Goal: Task Accomplishment & Management: Manage account settings

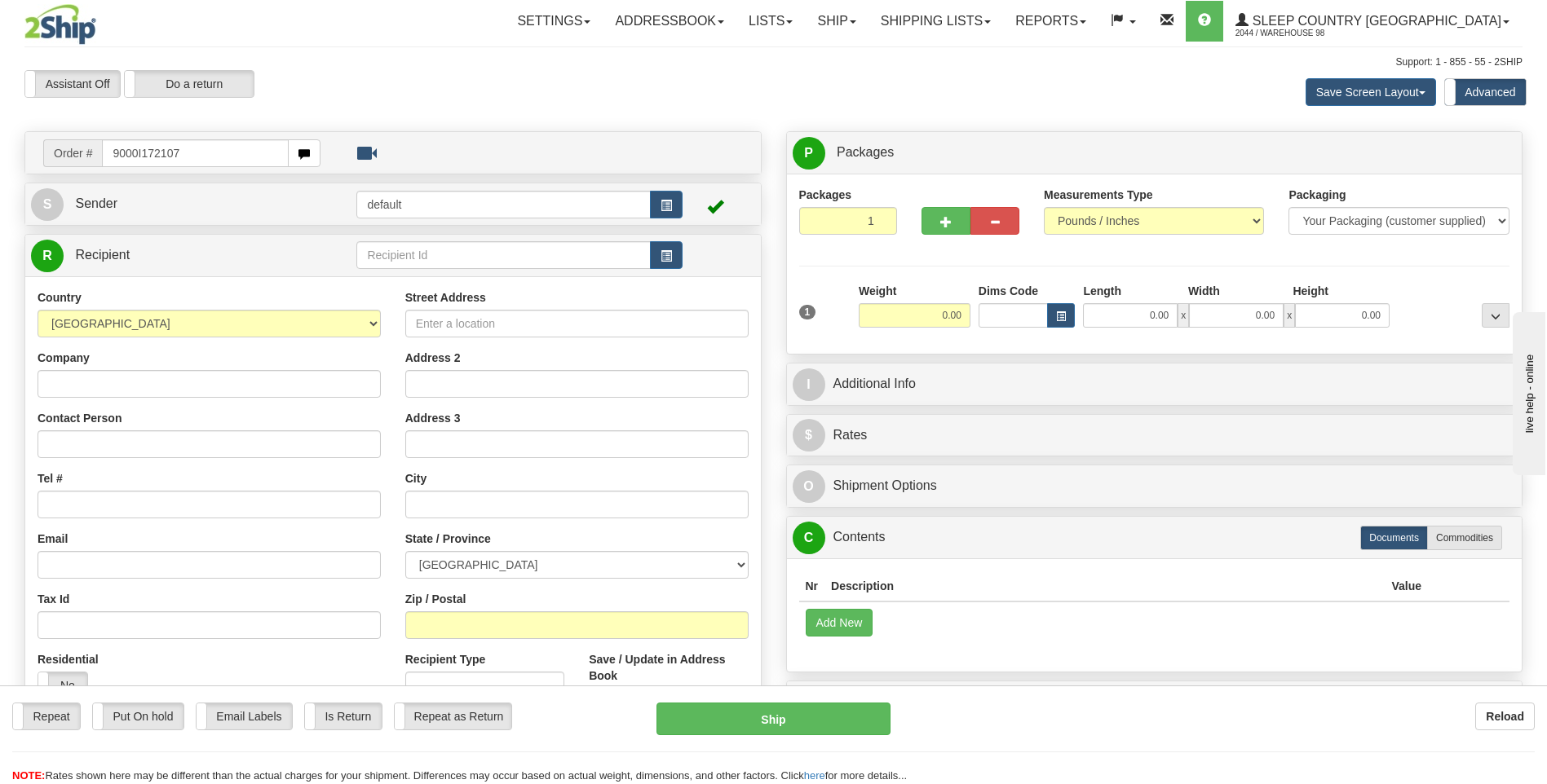
type input "9000I172107"
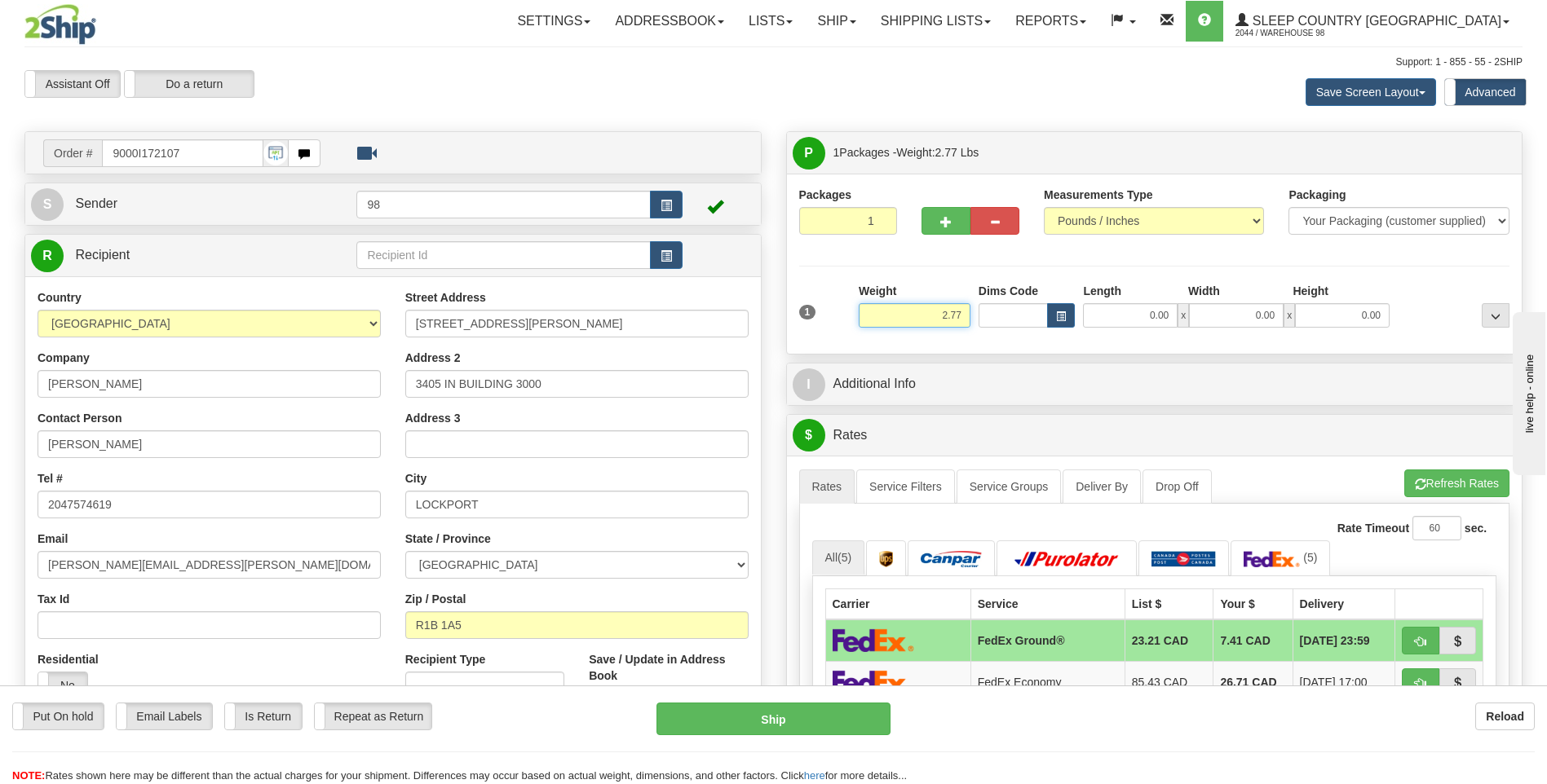
drag, startPoint x: 916, startPoint y: 321, endPoint x: 1009, endPoint y: 317, distance: 93.1
click at [1009, 317] on div "1 Weight 2.77 Dims Code 0.00" at bounding box center [1155, 312] width 720 height 58
type input "3.00"
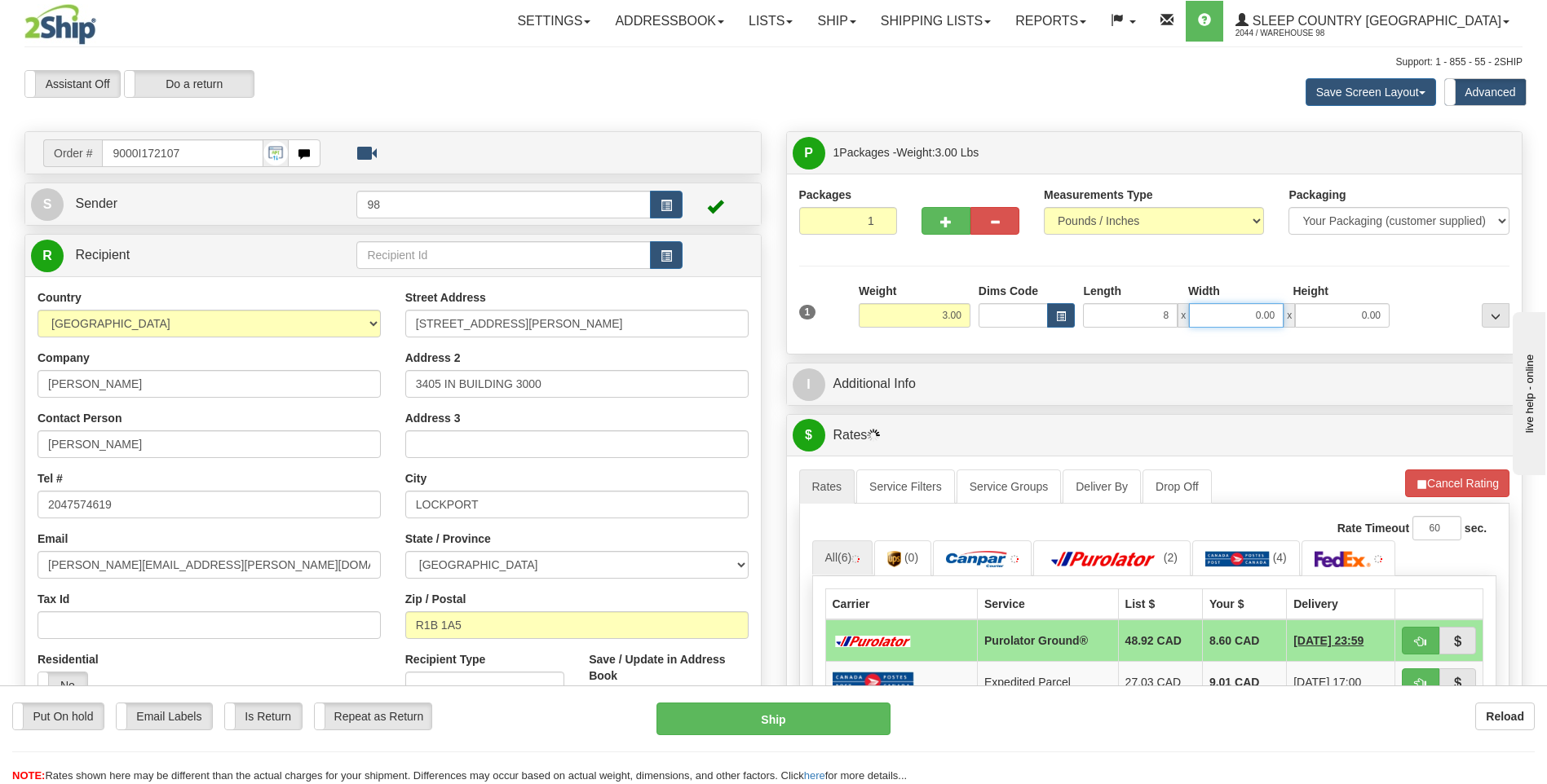
type input "8.00"
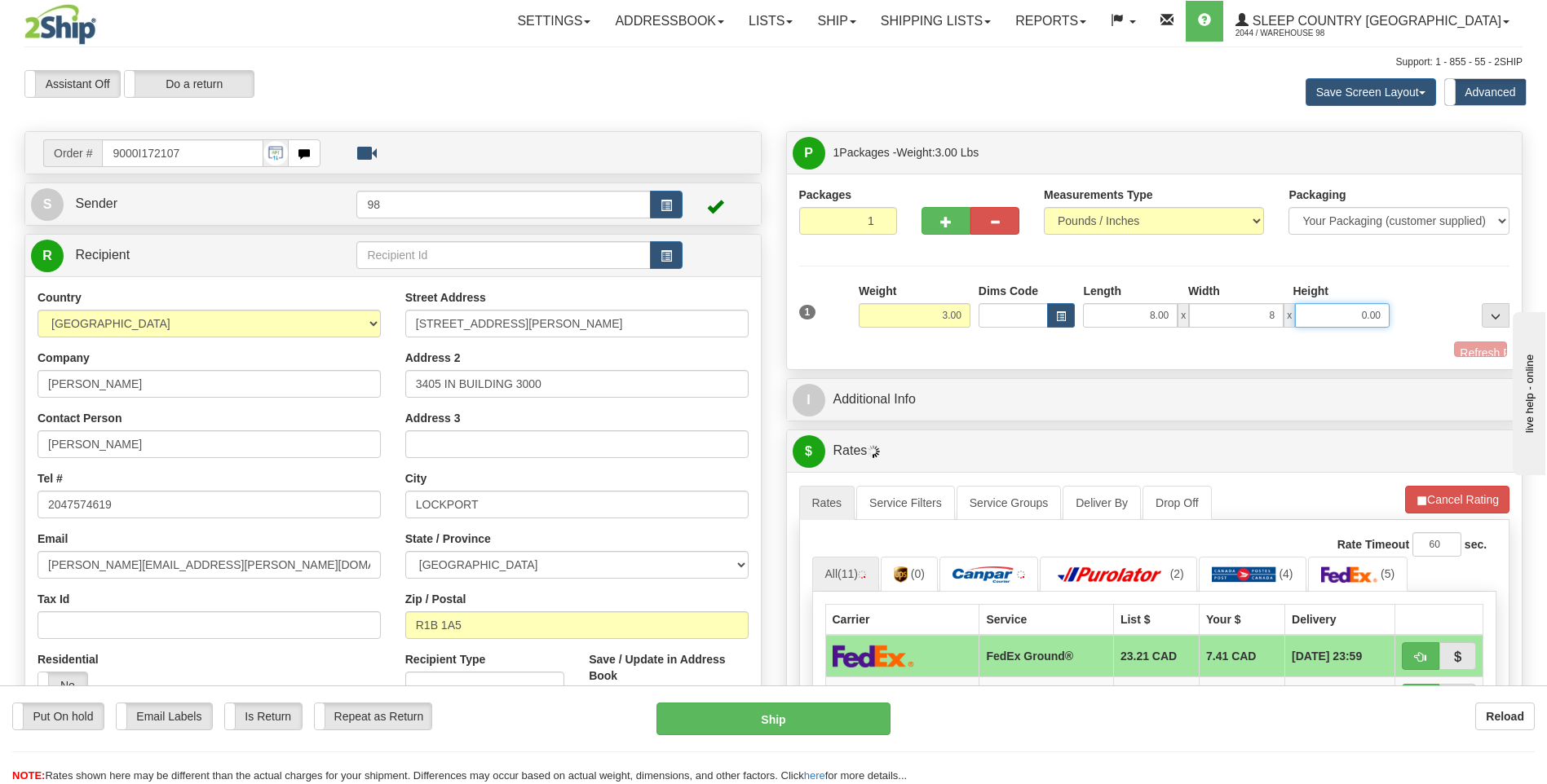
type input "8.00"
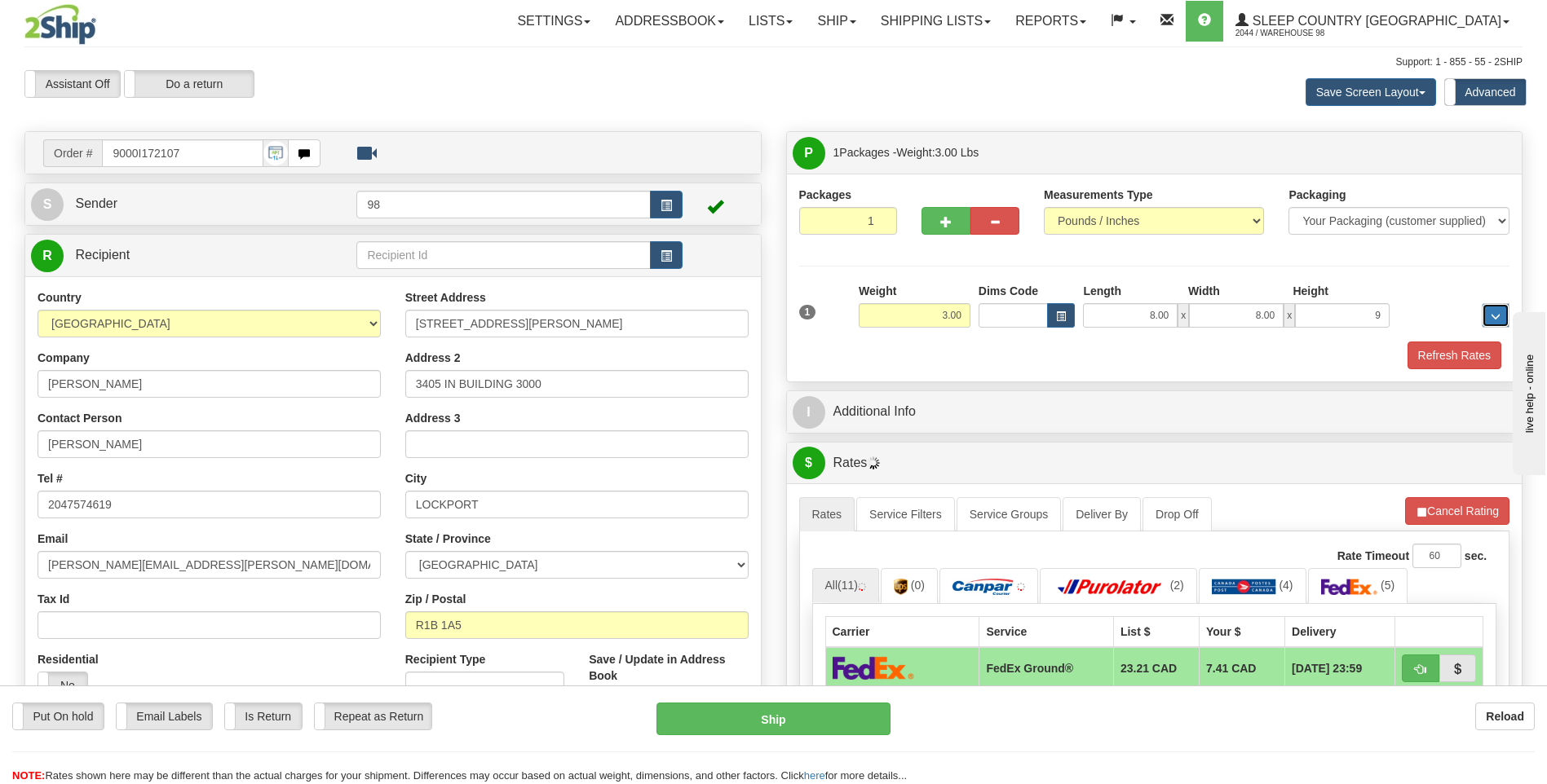
type input "9.00"
click at [1443, 353] on button "Refresh Rates" at bounding box center [1455, 356] width 94 height 28
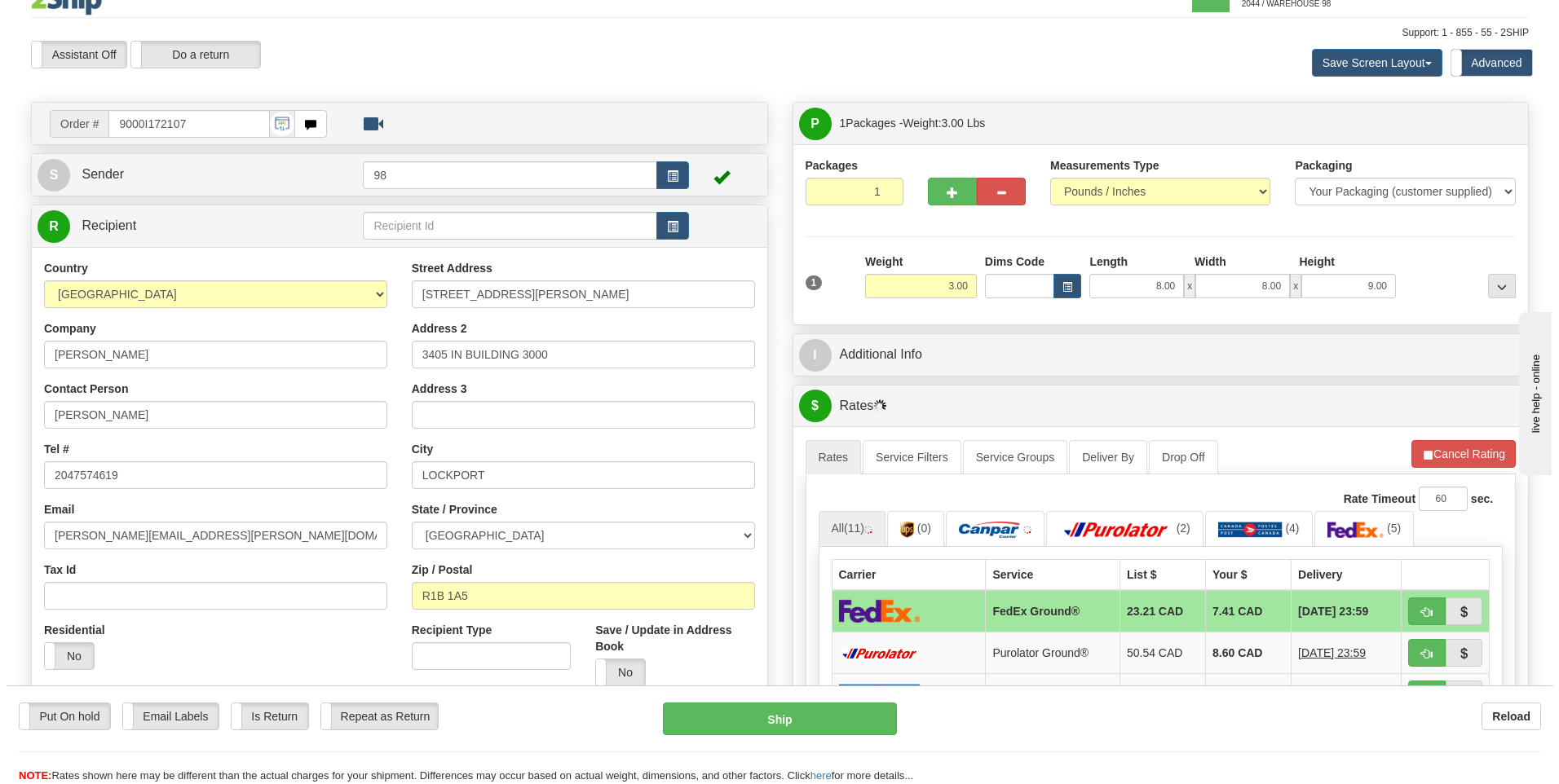
scroll to position [81, 0]
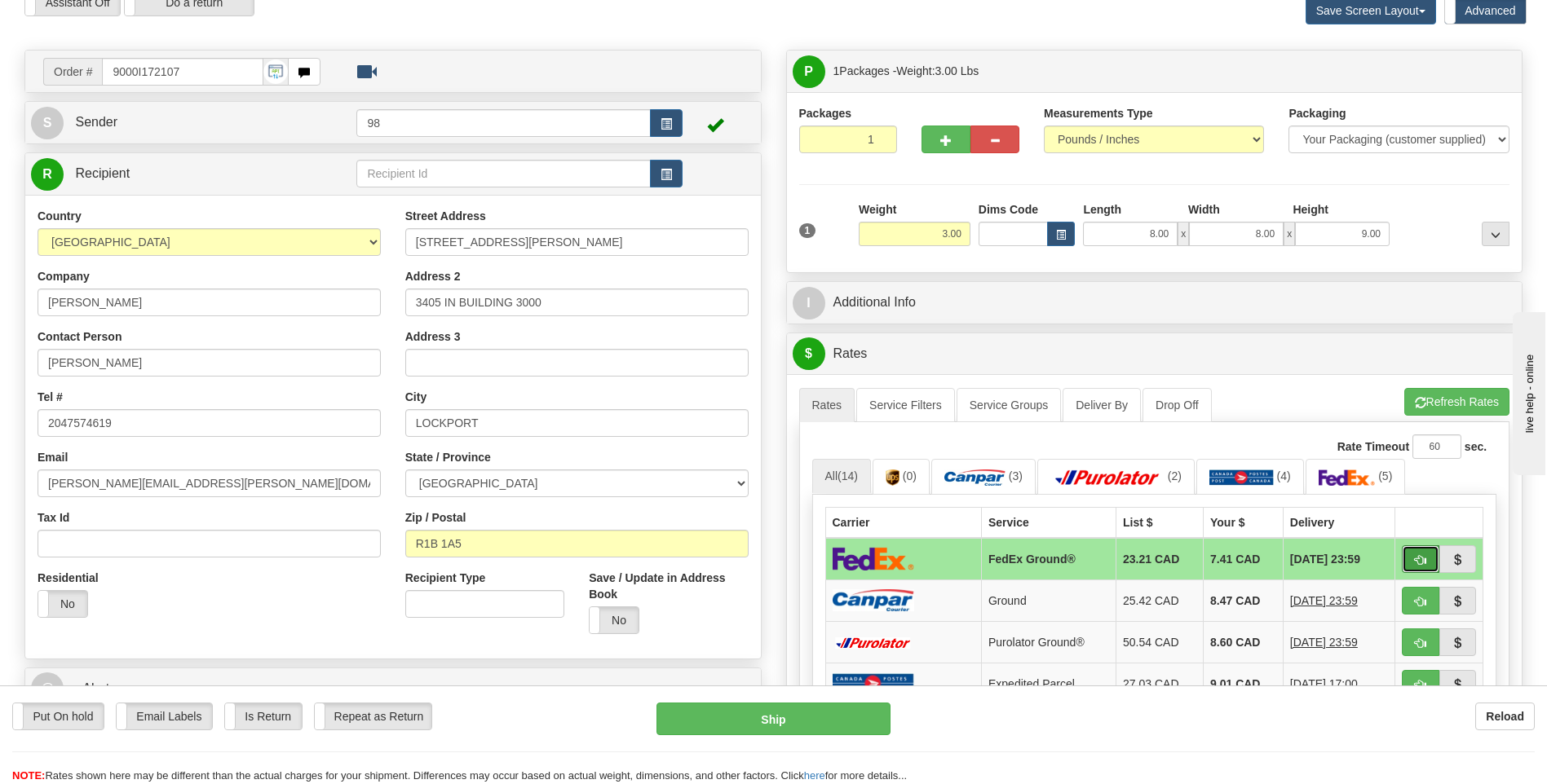
click at [1420, 561] on span "button" at bounding box center [1420, 560] width 11 height 10
type input "92"
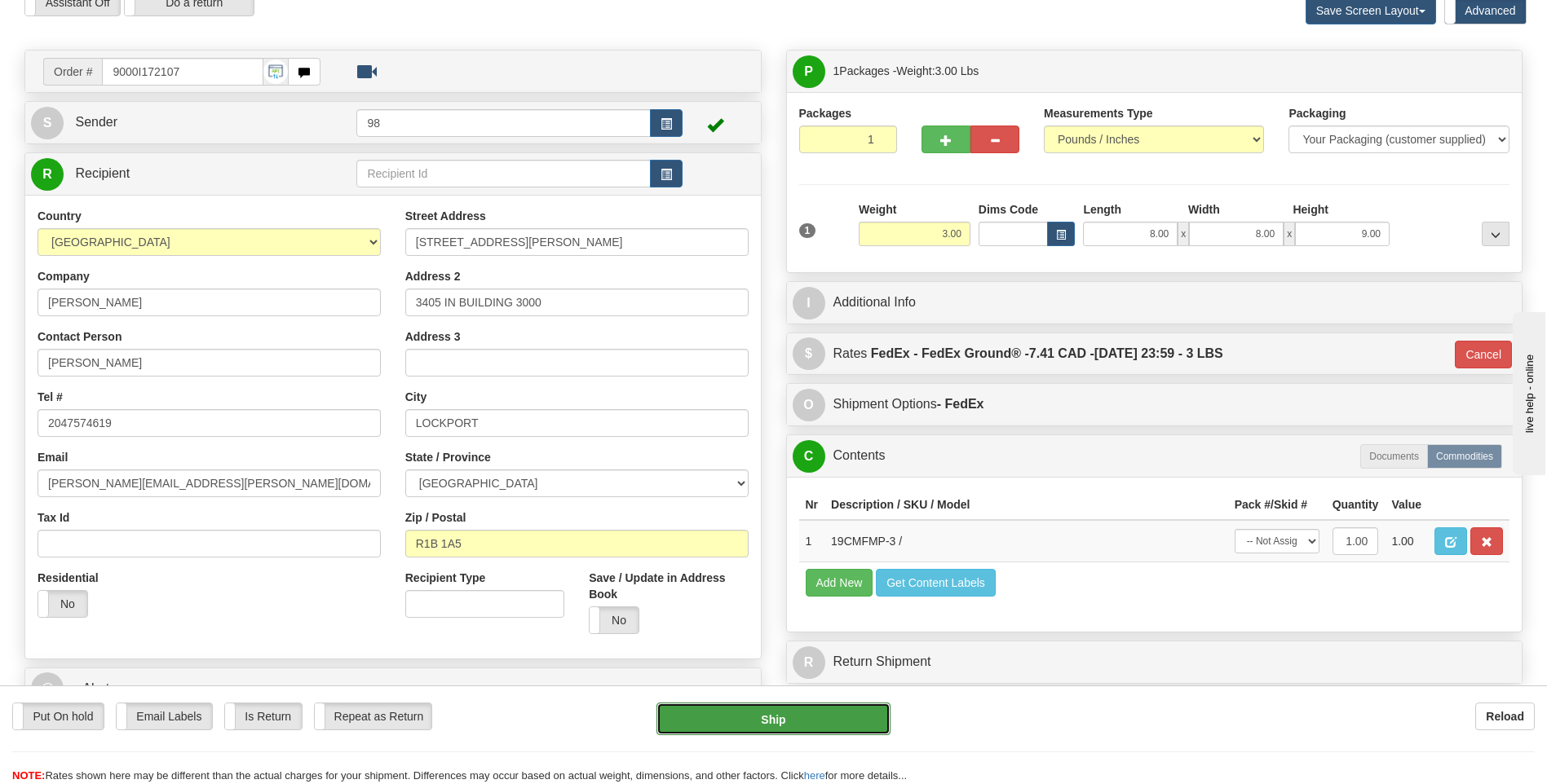
click at [796, 715] on button "Ship" at bounding box center [773, 719] width 233 height 33
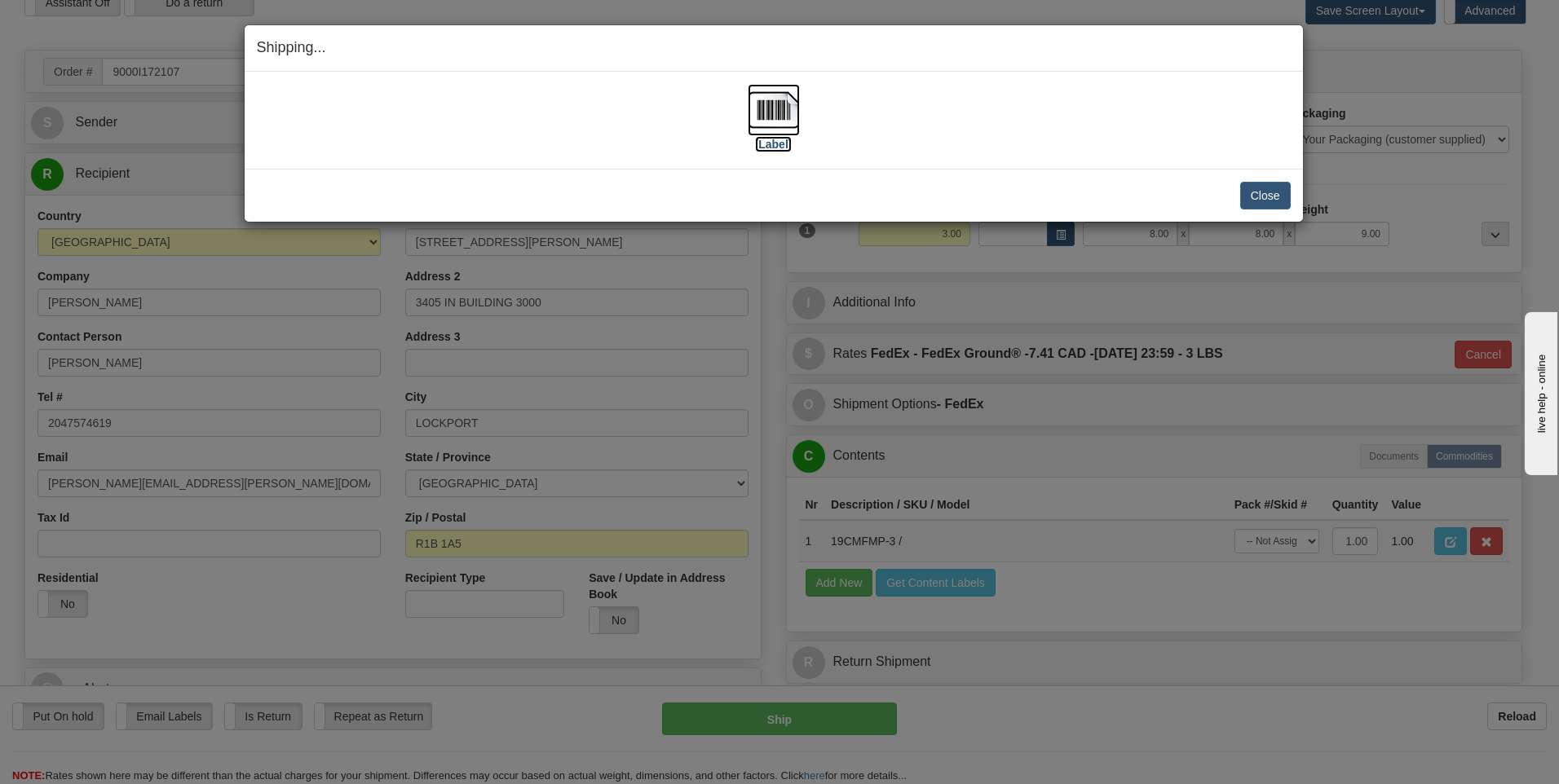
click at [794, 122] on img at bounding box center [774, 110] width 52 height 52
click at [1263, 198] on button "Close" at bounding box center [1265, 196] width 51 height 28
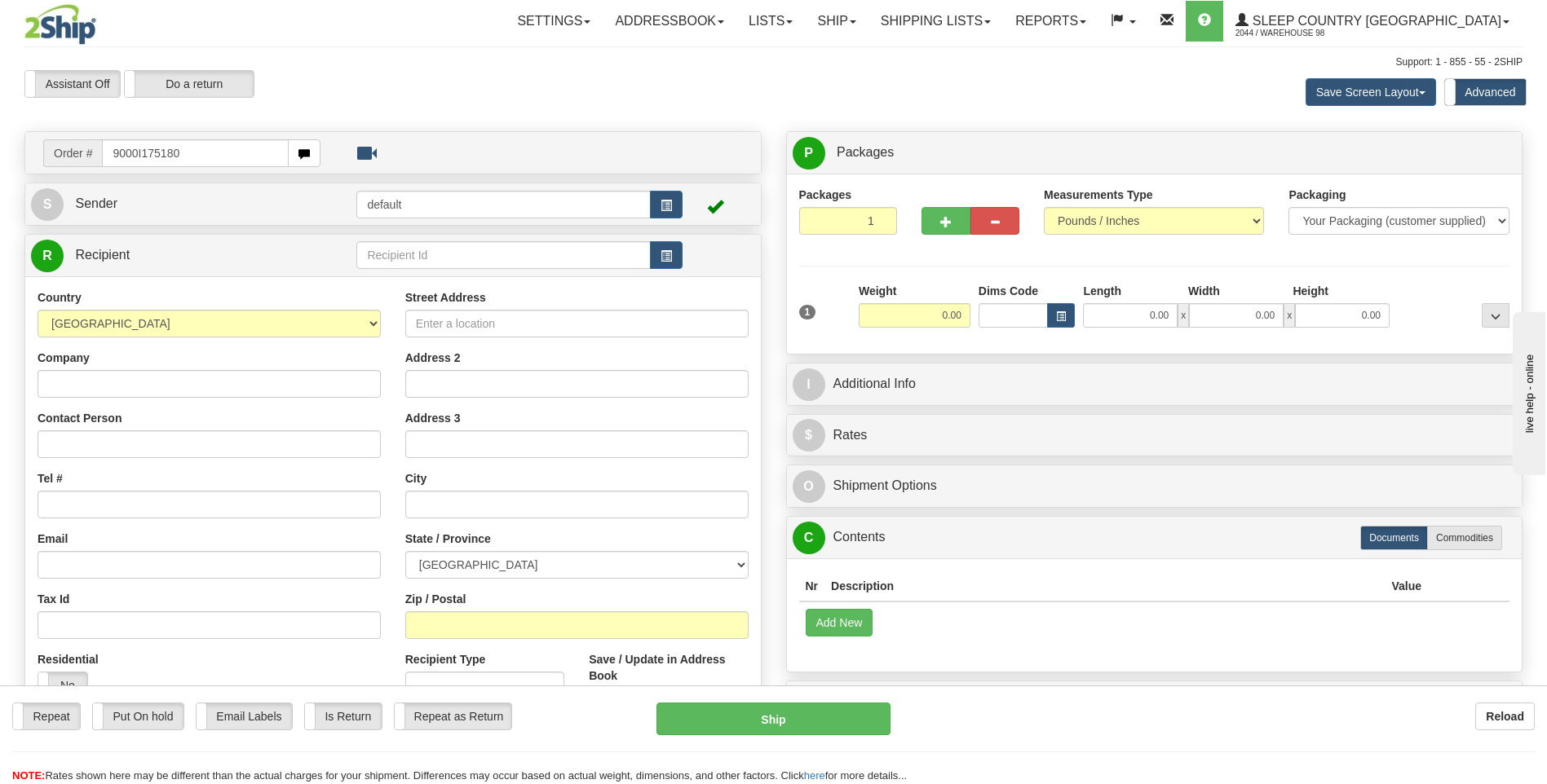
type input "9000I175180"
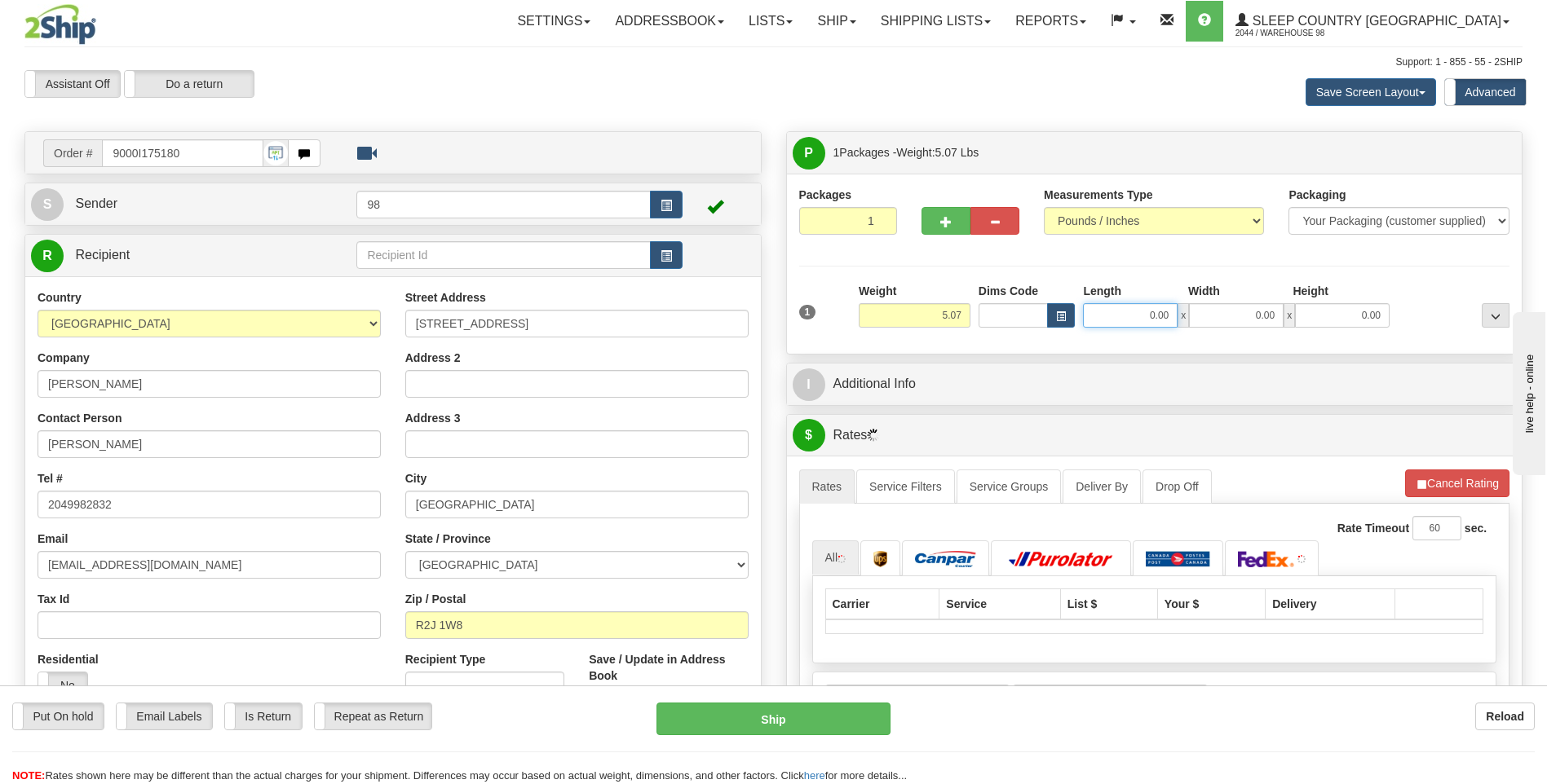
drag, startPoint x: 1127, startPoint y: 313, endPoint x: 1205, endPoint y: 313, distance: 78.0
click at [1205, 313] on div "0.00 x 0.00 x 0.00" at bounding box center [1236, 315] width 307 height 24
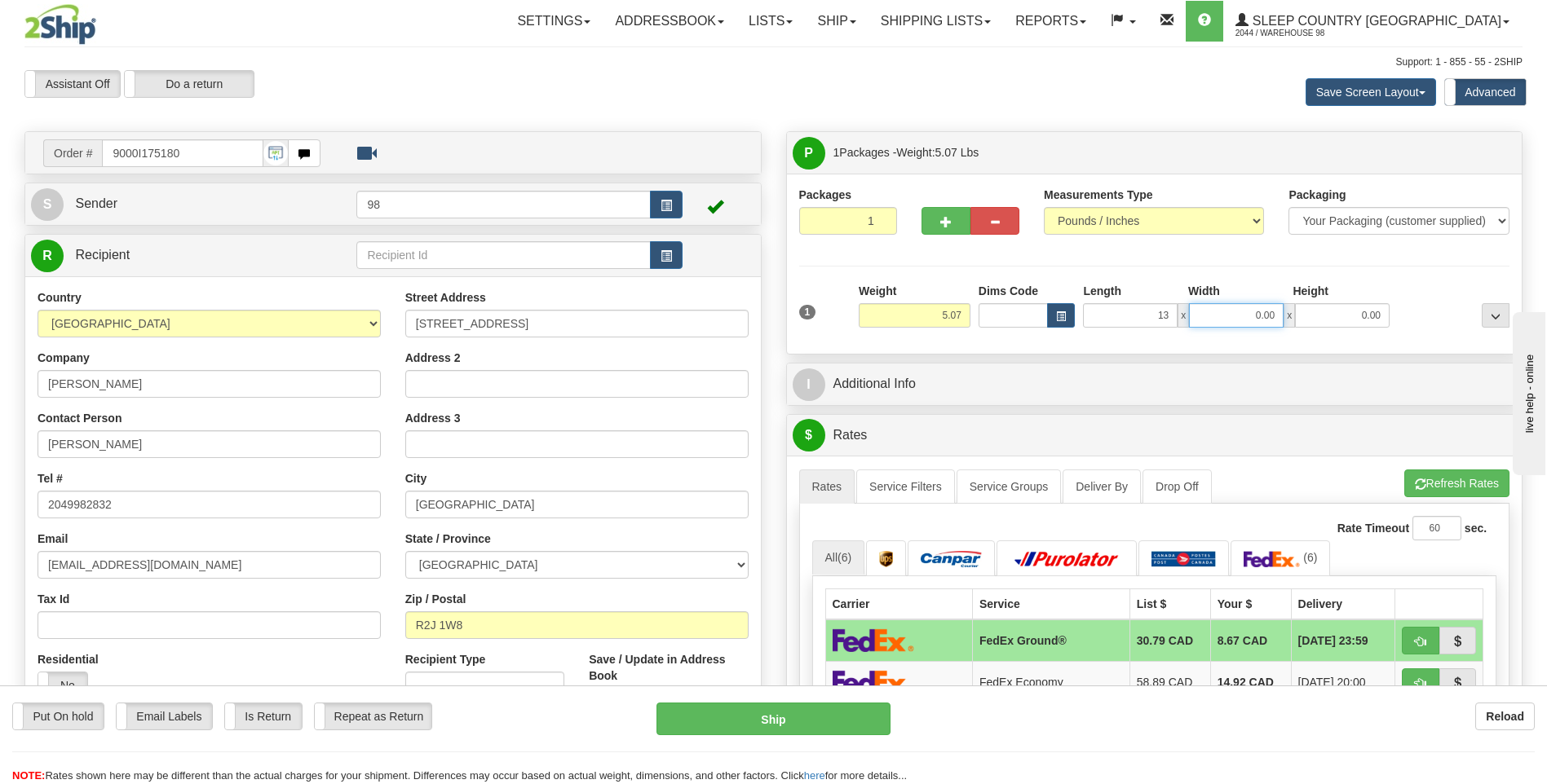
type input "13.00"
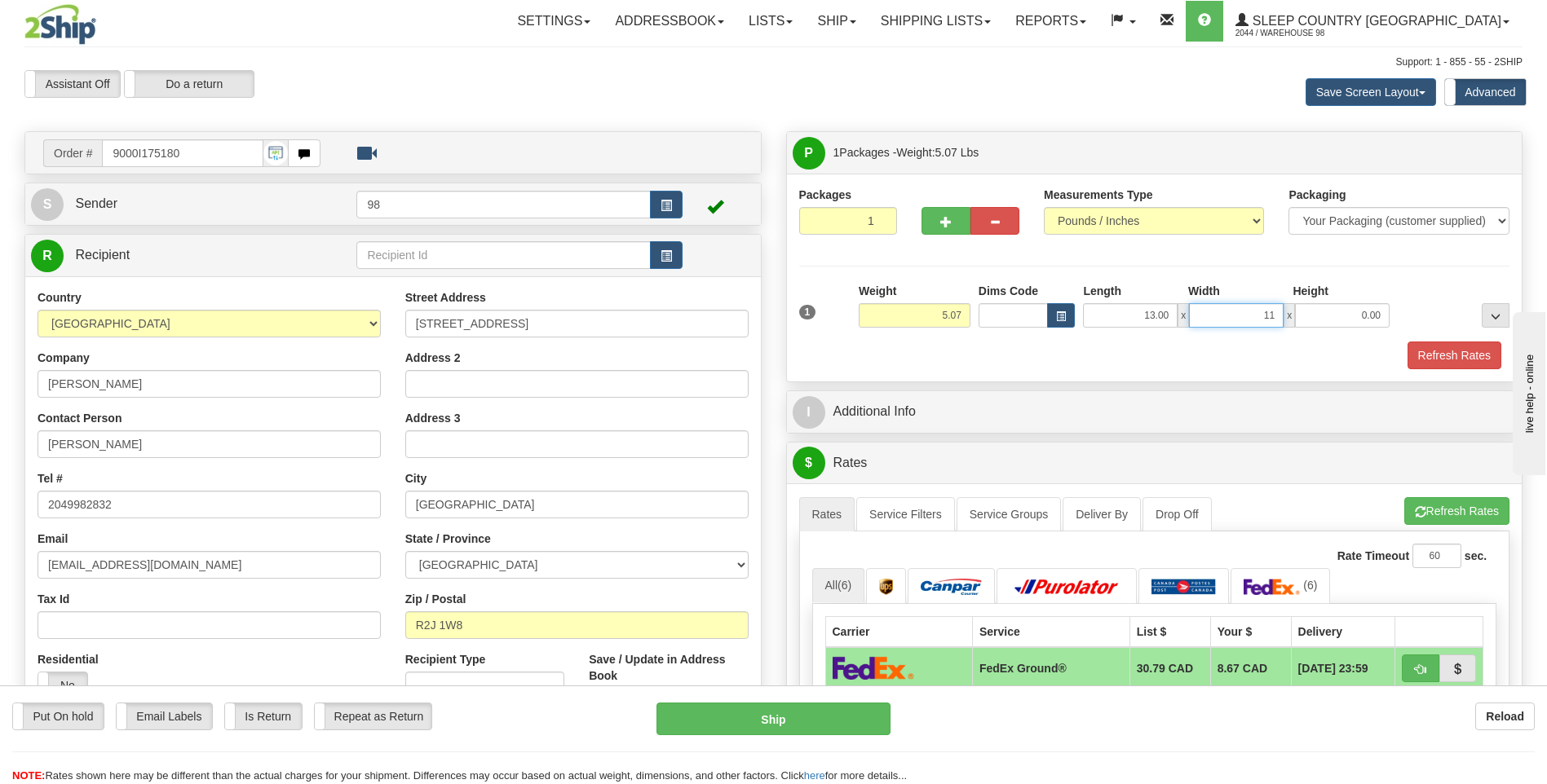
type input "11.00"
type input "3.00"
click at [1437, 355] on button "Refresh Rates" at bounding box center [1455, 356] width 94 height 28
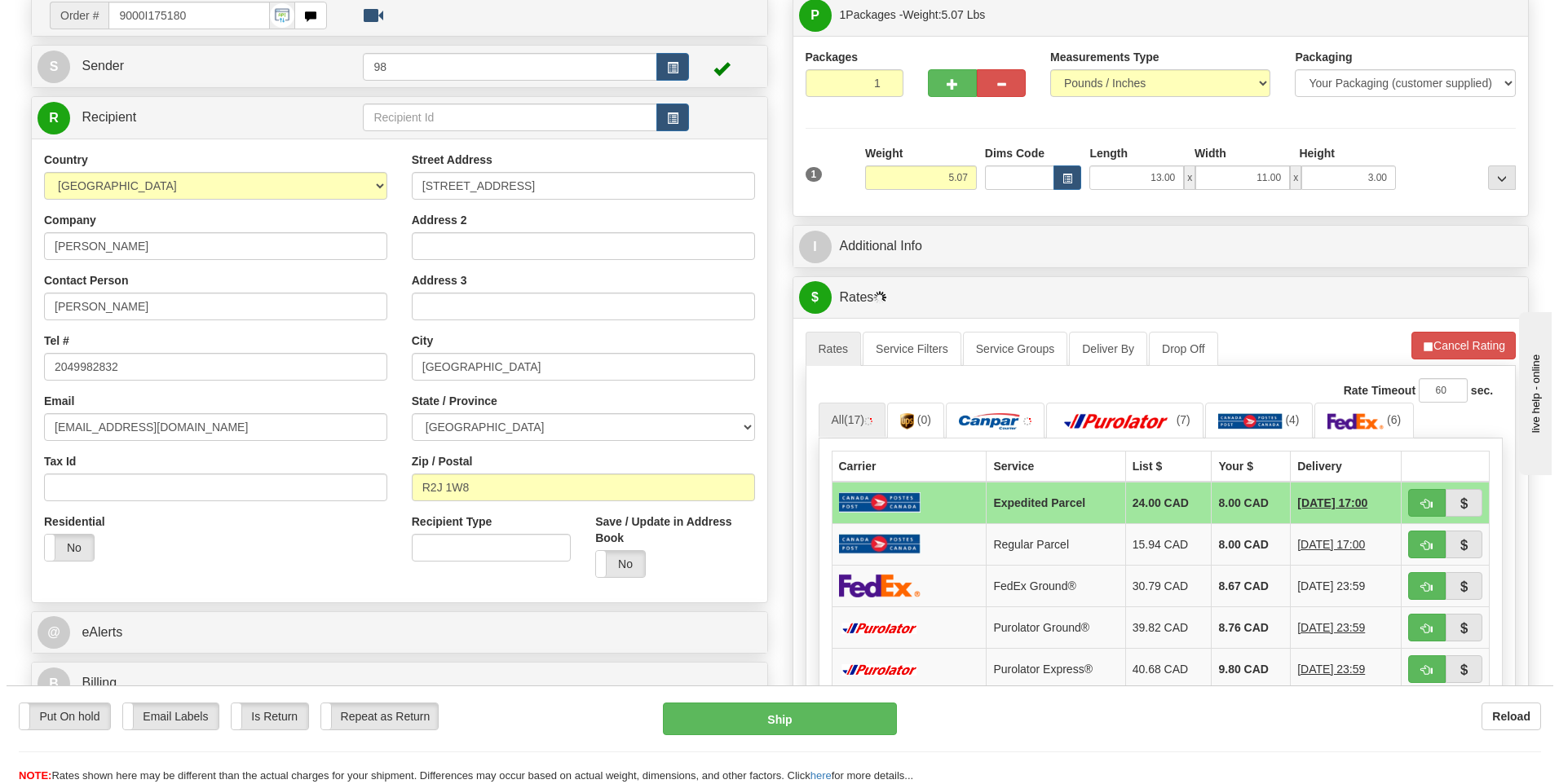
scroll to position [163, 0]
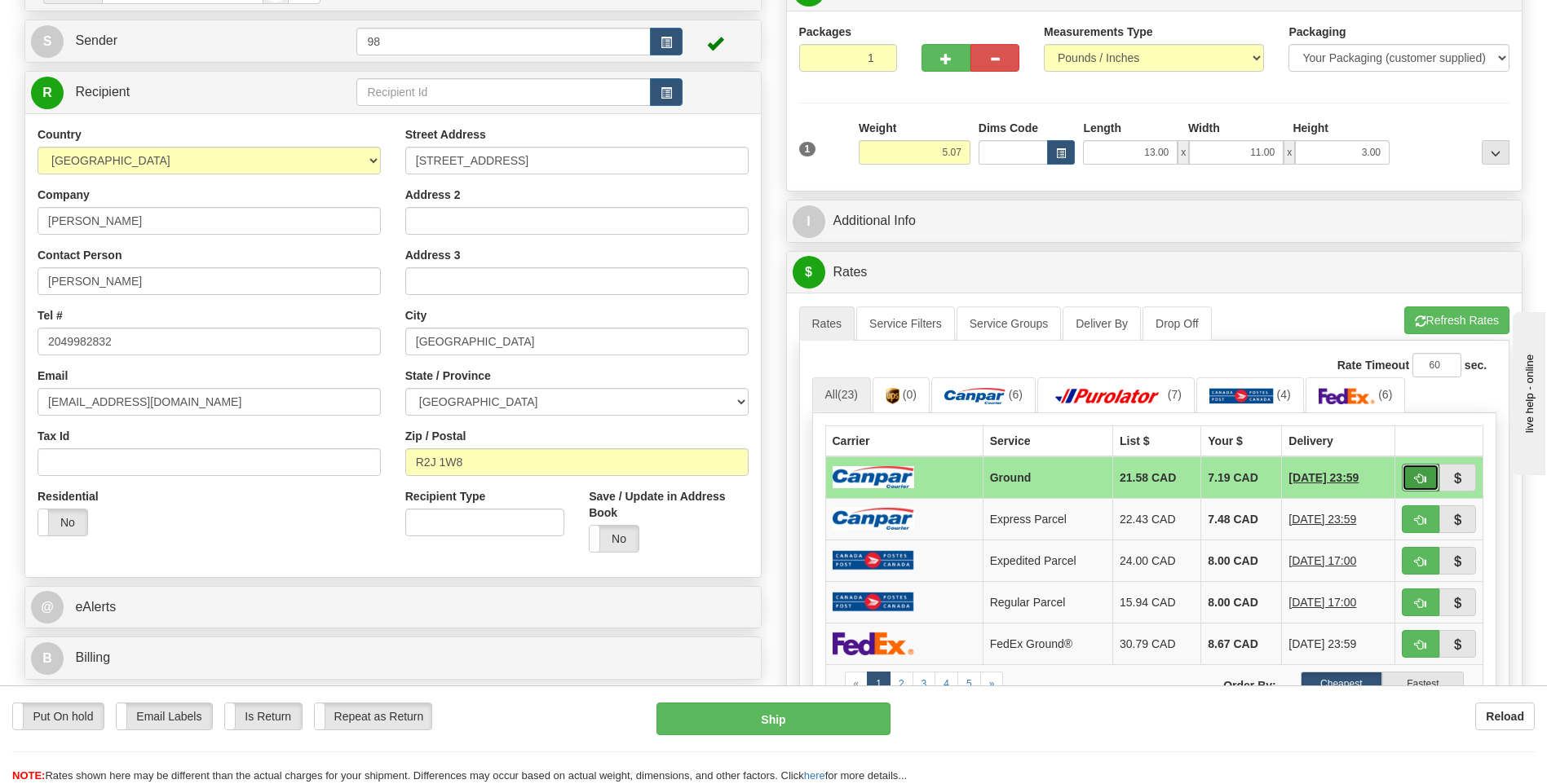
click at [1417, 474] on span "button" at bounding box center [1420, 479] width 11 height 10
type input "1"
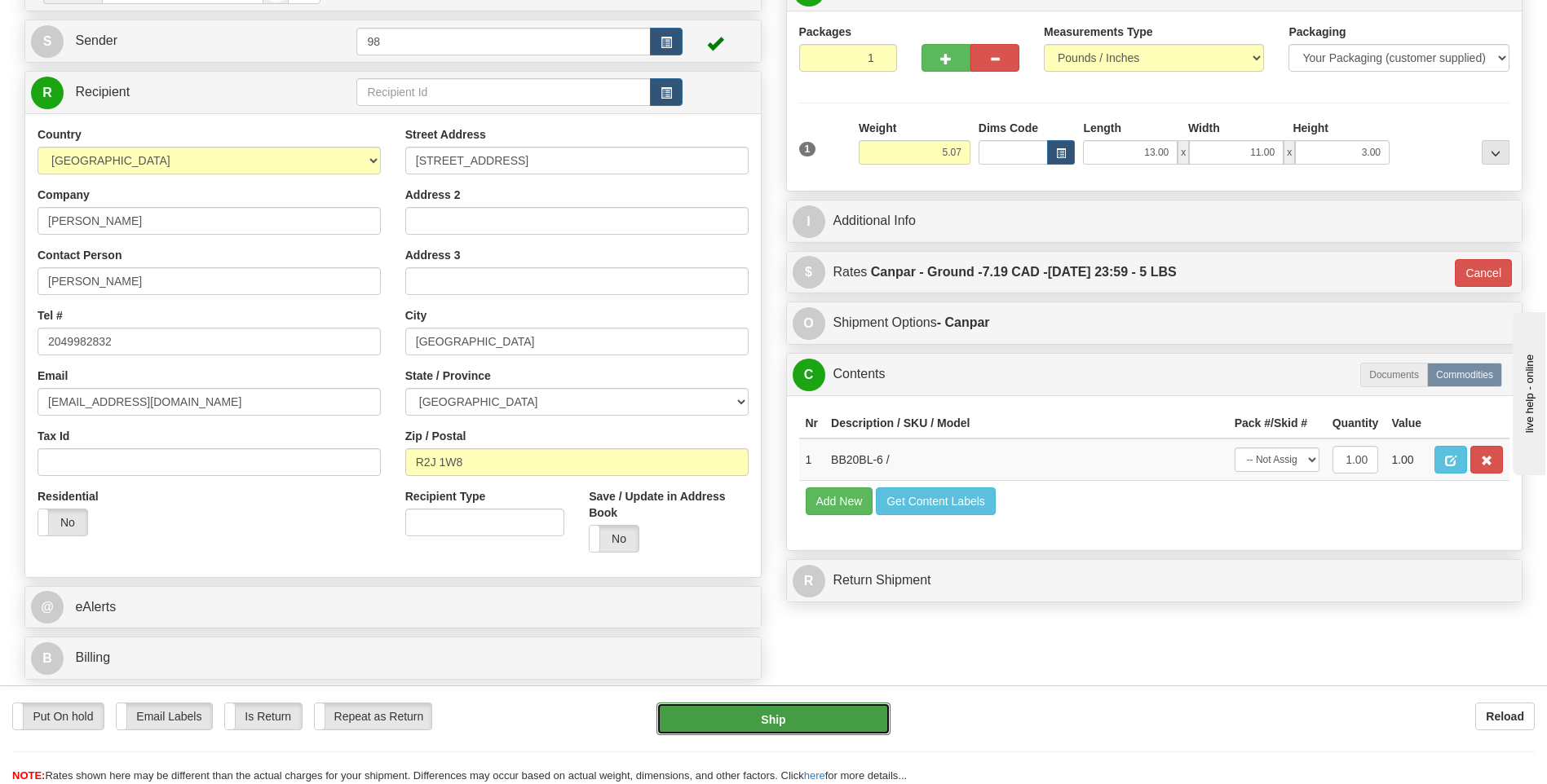
click at [817, 720] on button "Ship" at bounding box center [773, 719] width 233 height 33
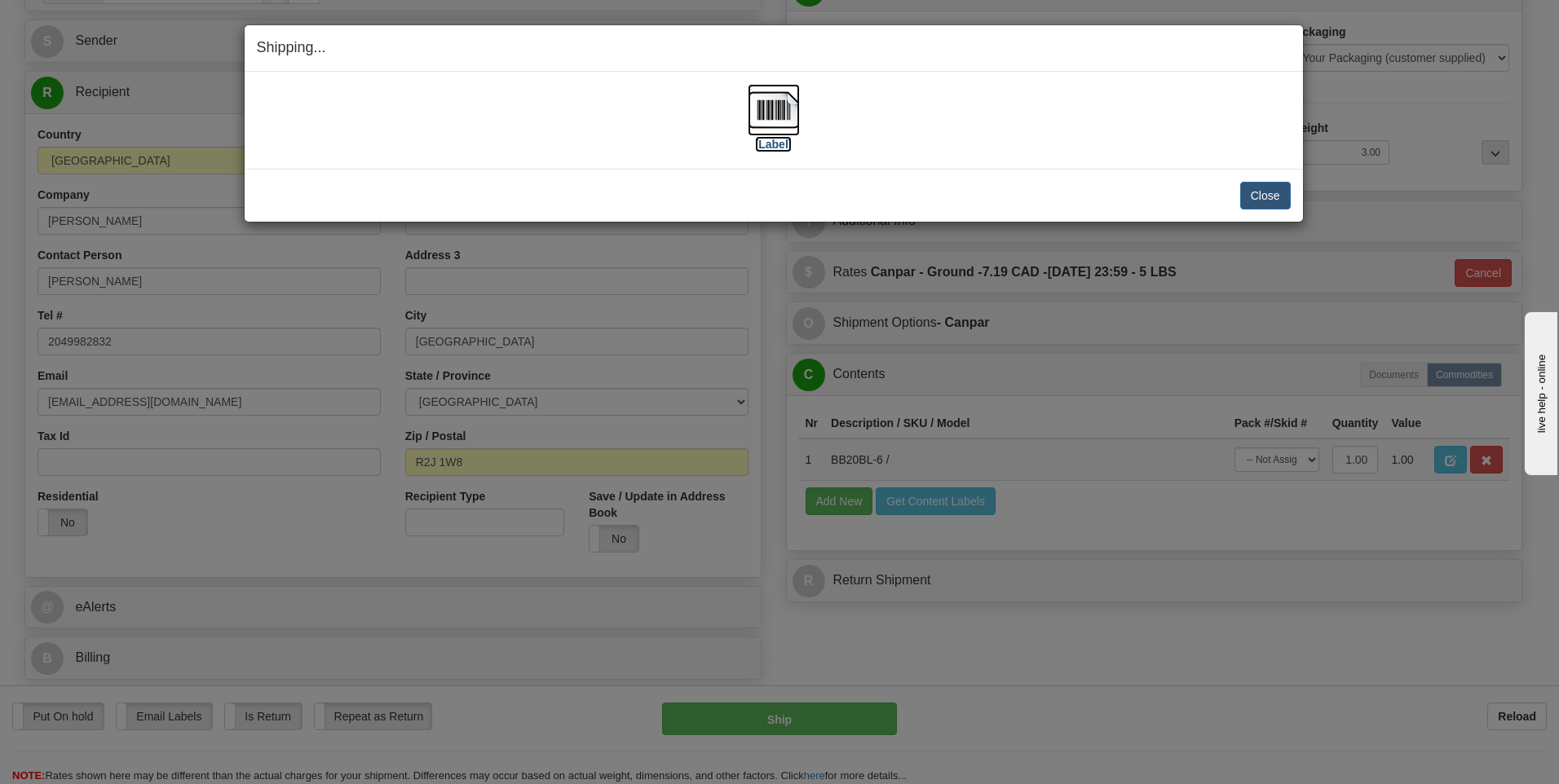
click at [766, 124] on img at bounding box center [774, 110] width 52 height 52
click at [1264, 196] on button "Close" at bounding box center [1265, 196] width 51 height 28
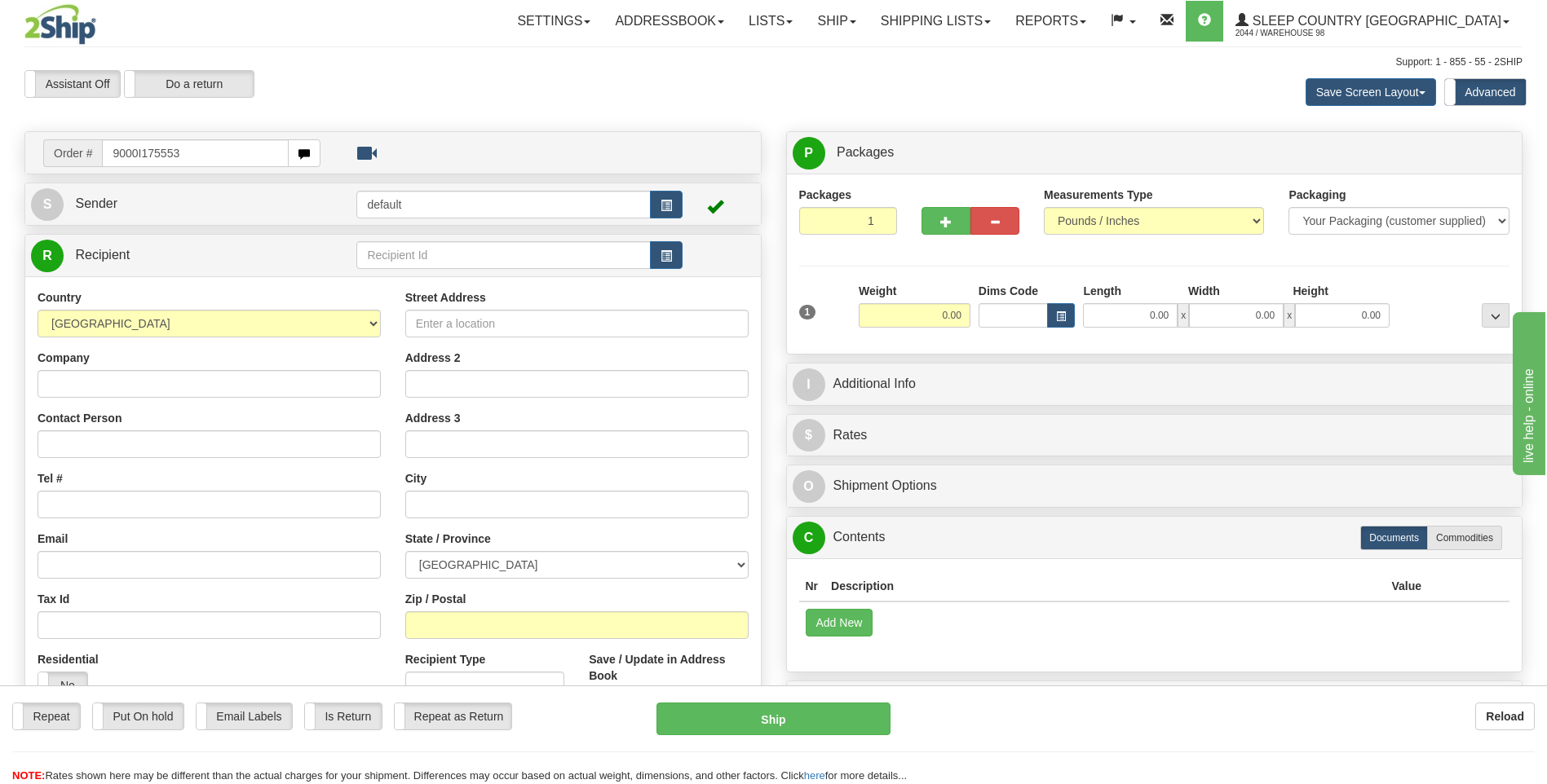
type input "9000I175553"
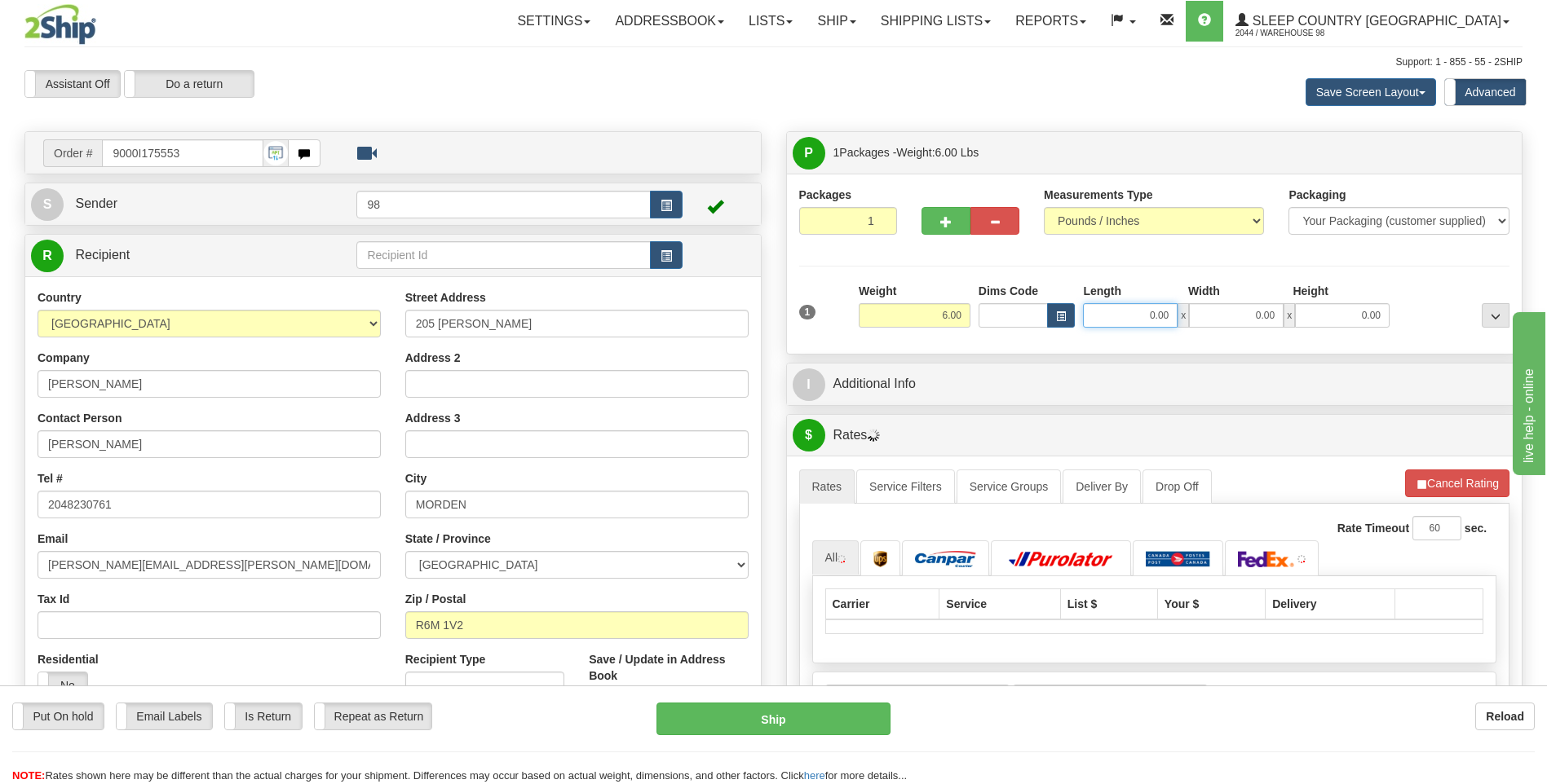
drag, startPoint x: 1150, startPoint y: 312, endPoint x: 1204, endPoint y: 313, distance: 54.0
click at [1204, 313] on div "0.00 x 0.00 x 0.00" at bounding box center [1236, 315] width 307 height 24
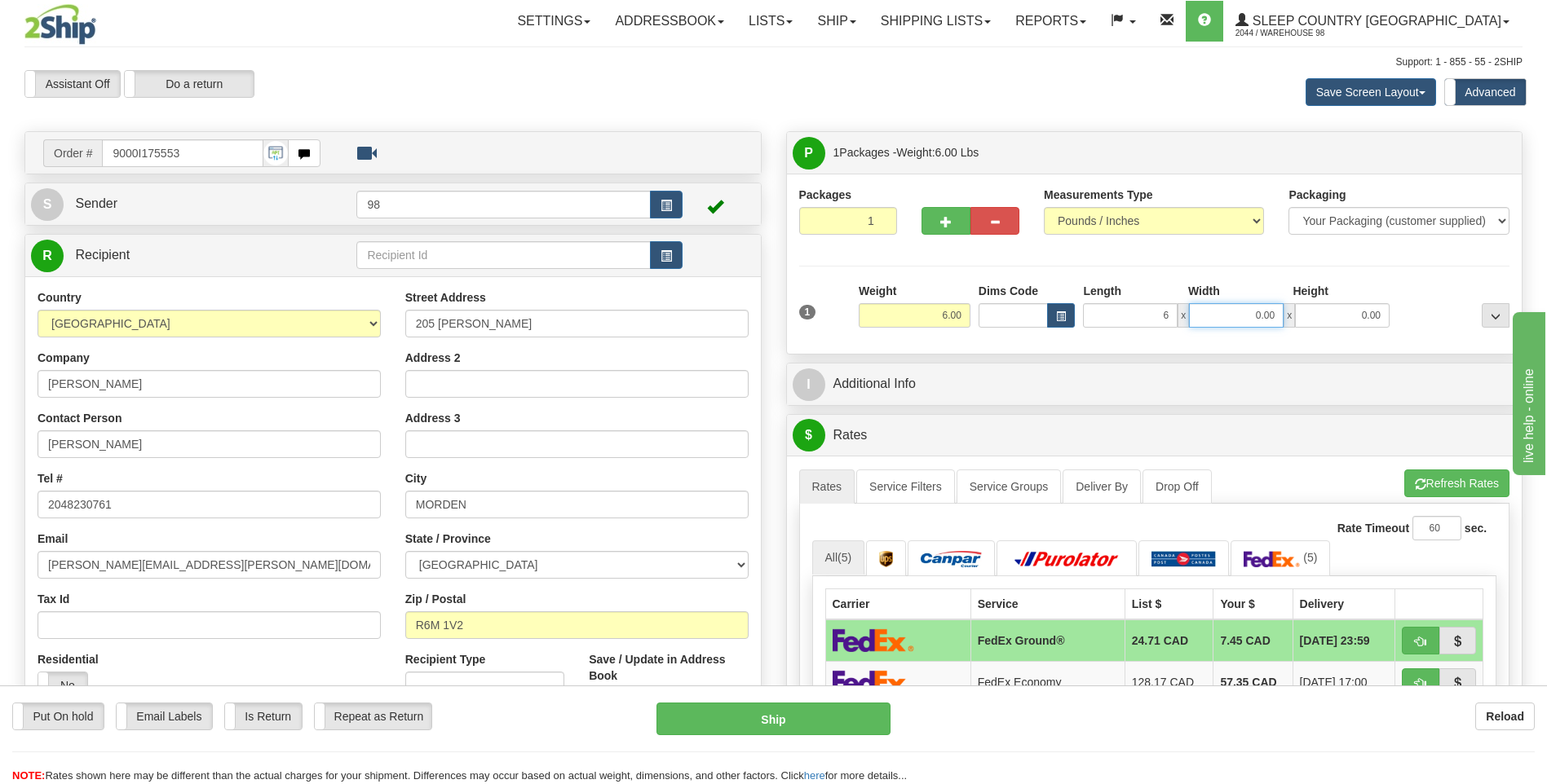
type input "6.00"
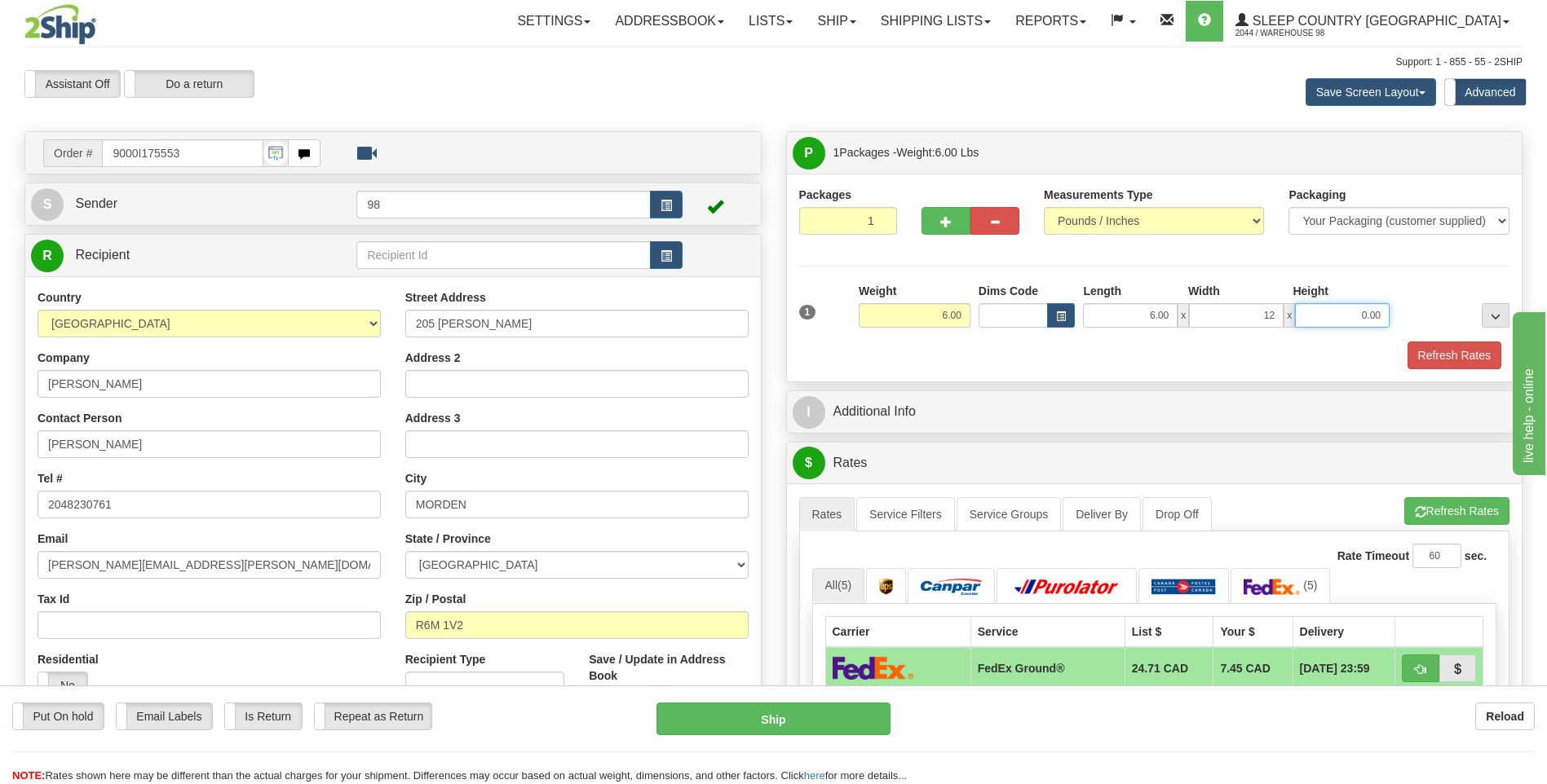
type input "12.00"
type input "16.50"
click at [1446, 353] on button "Refresh Rates" at bounding box center [1455, 356] width 94 height 28
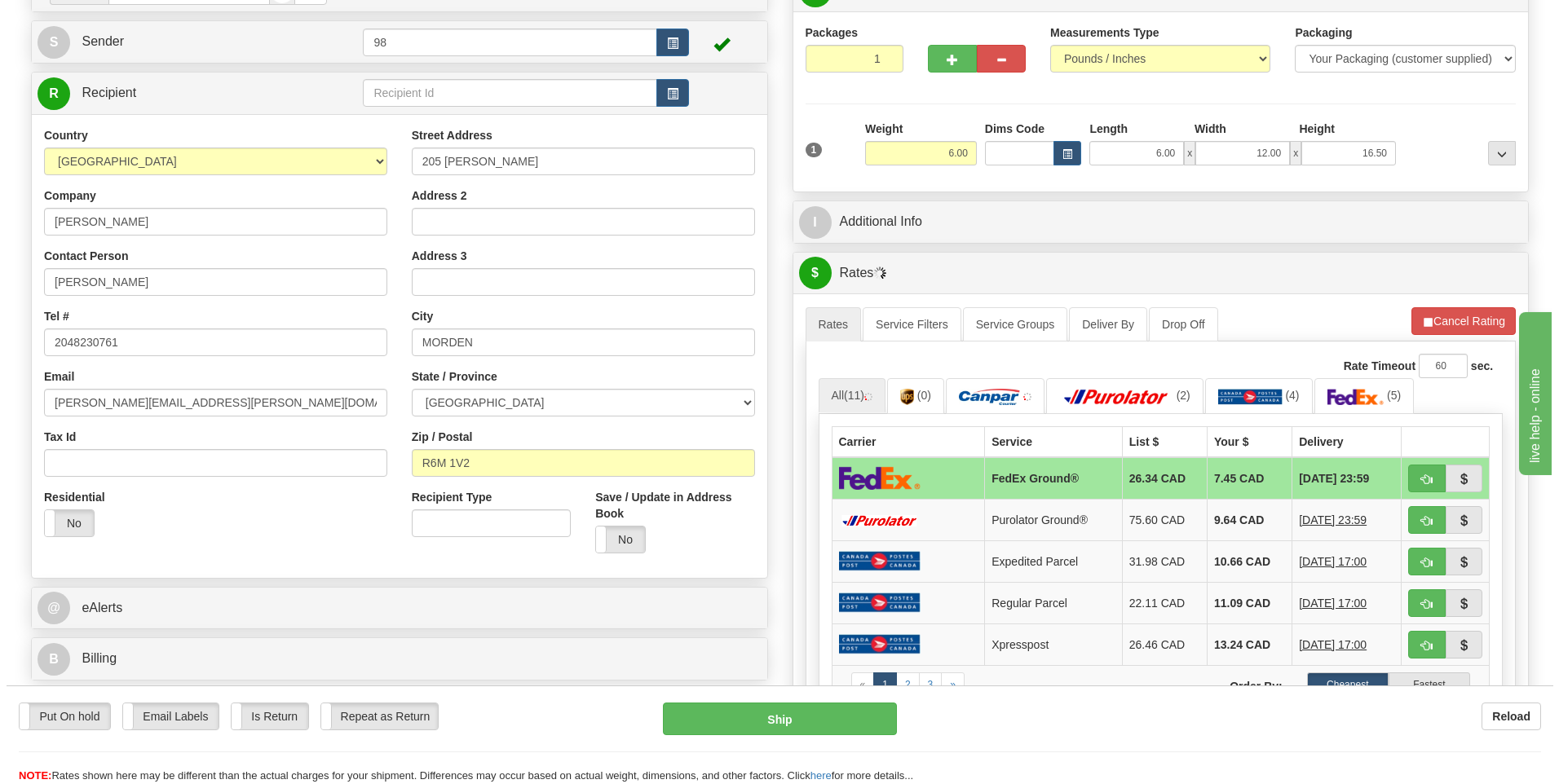
scroll to position [163, 0]
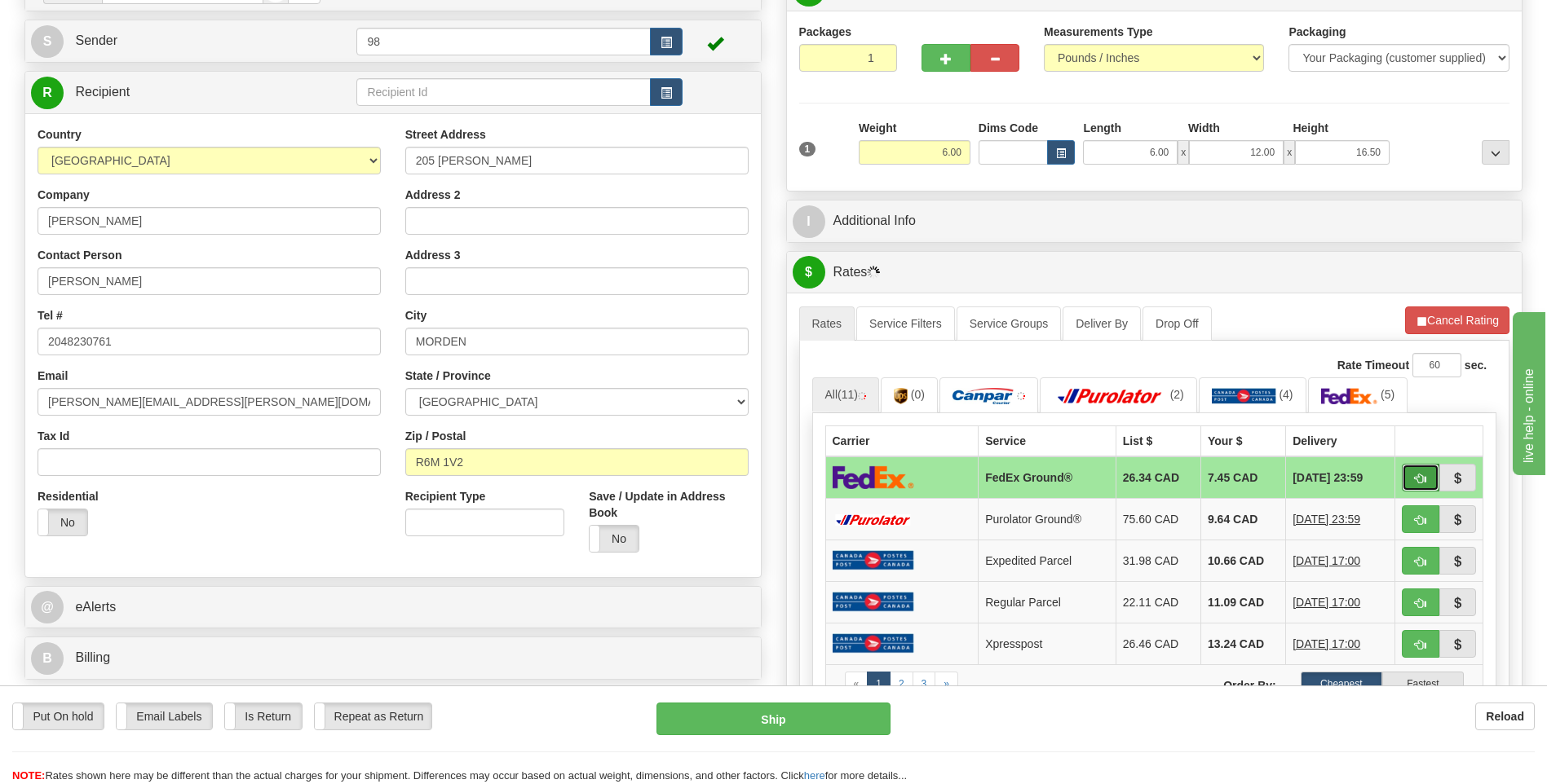
click at [1419, 471] on button "button" at bounding box center [1420, 477] width 37 height 28
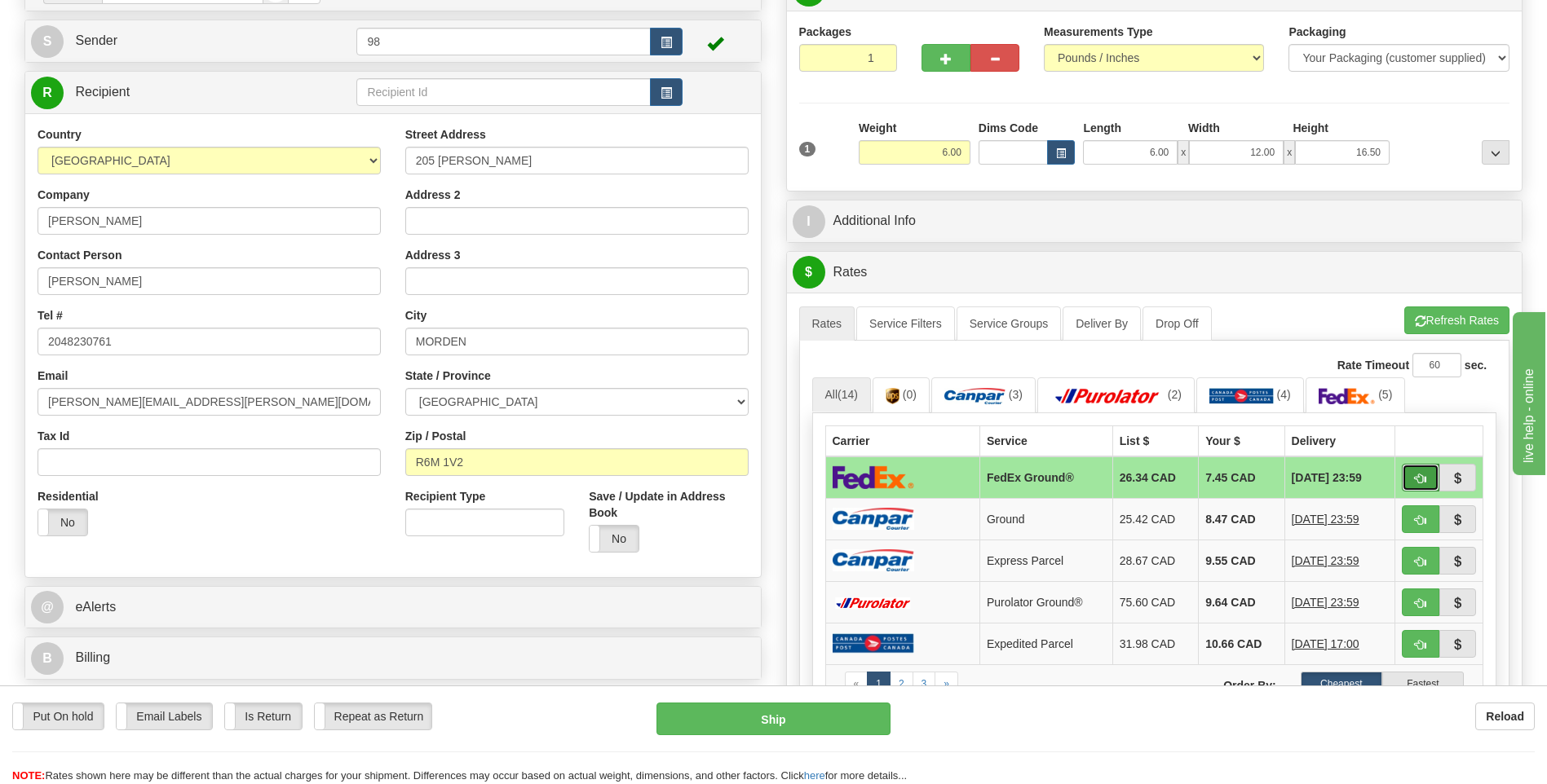
click at [1412, 474] on button "button" at bounding box center [1420, 477] width 37 height 28
type input "92"
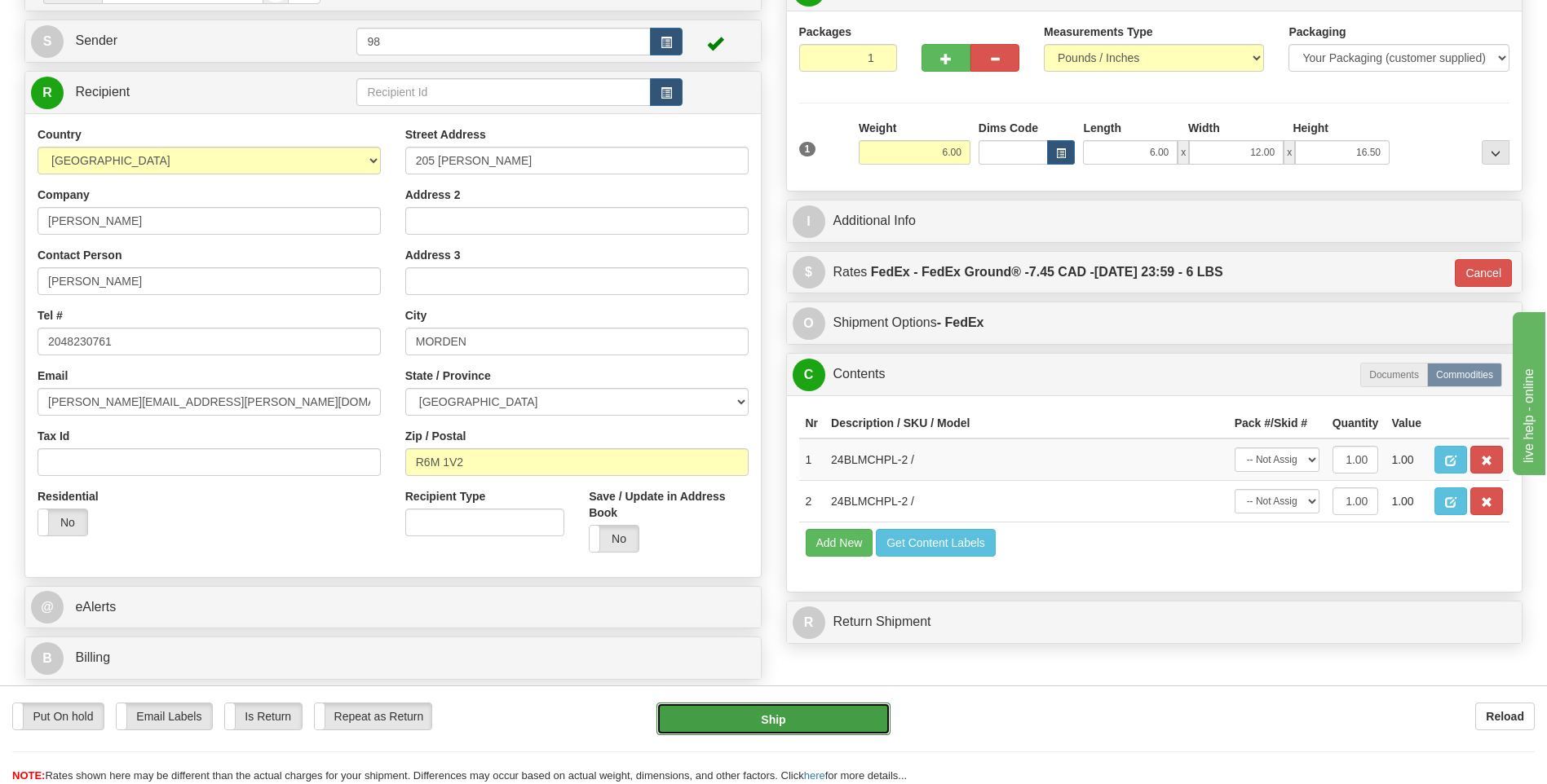
click at [791, 711] on button "Ship" at bounding box center [773, 719] width 233 height 33
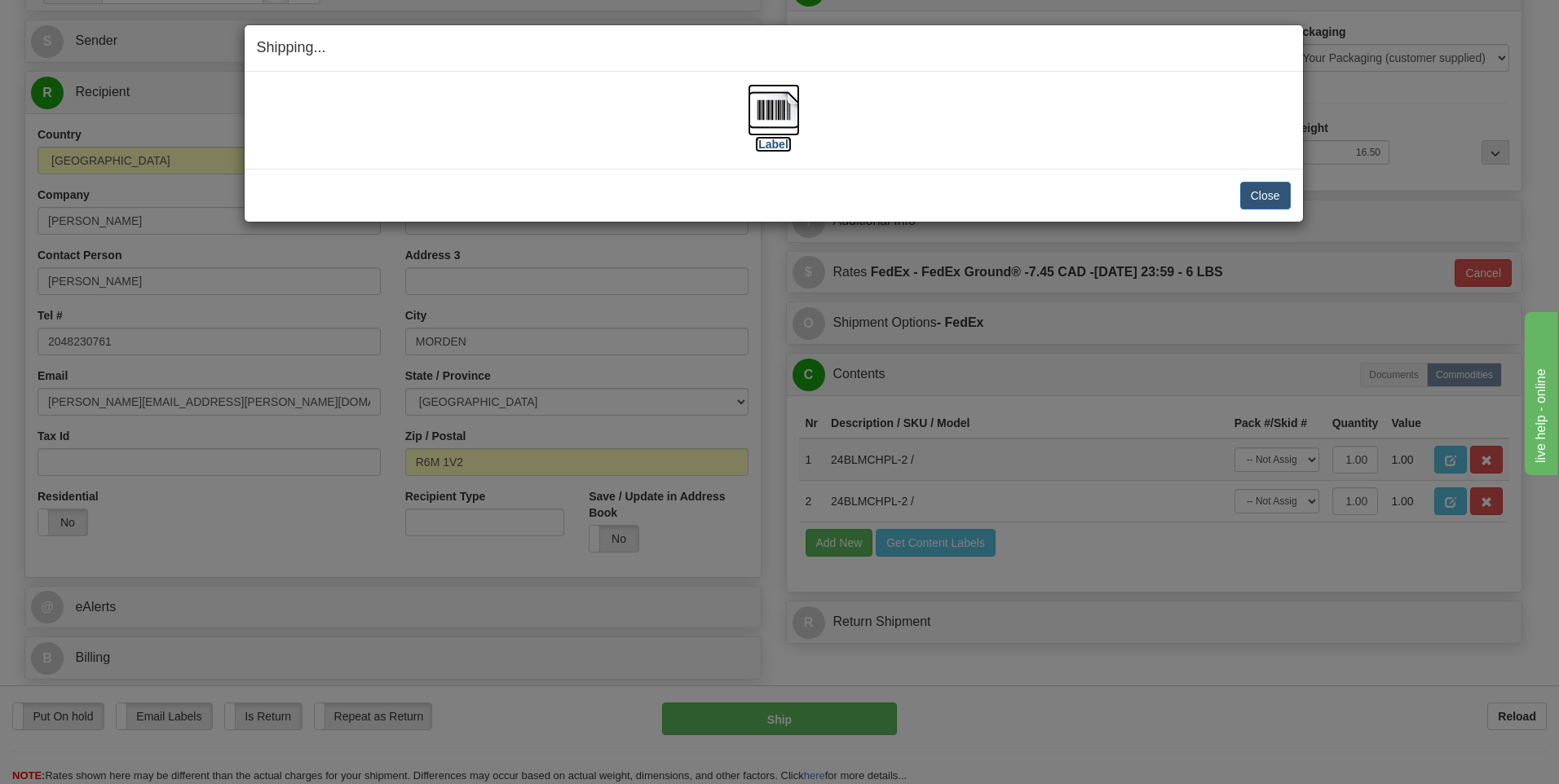
click at [776, 111] on img at bounding box center [774, 110] width 52 height 52
click at [1302, 47] on div "Shipping... Your SHIPMENT will EXPIRE in" at bounding box center [773, 48] width 1058 height 47
click at [776, 120] on img at bounding box center [774, 110] width 52 height 52
click at [1275, 197] on button "Close" at bounding box center [1265, 196] width 51 height 28
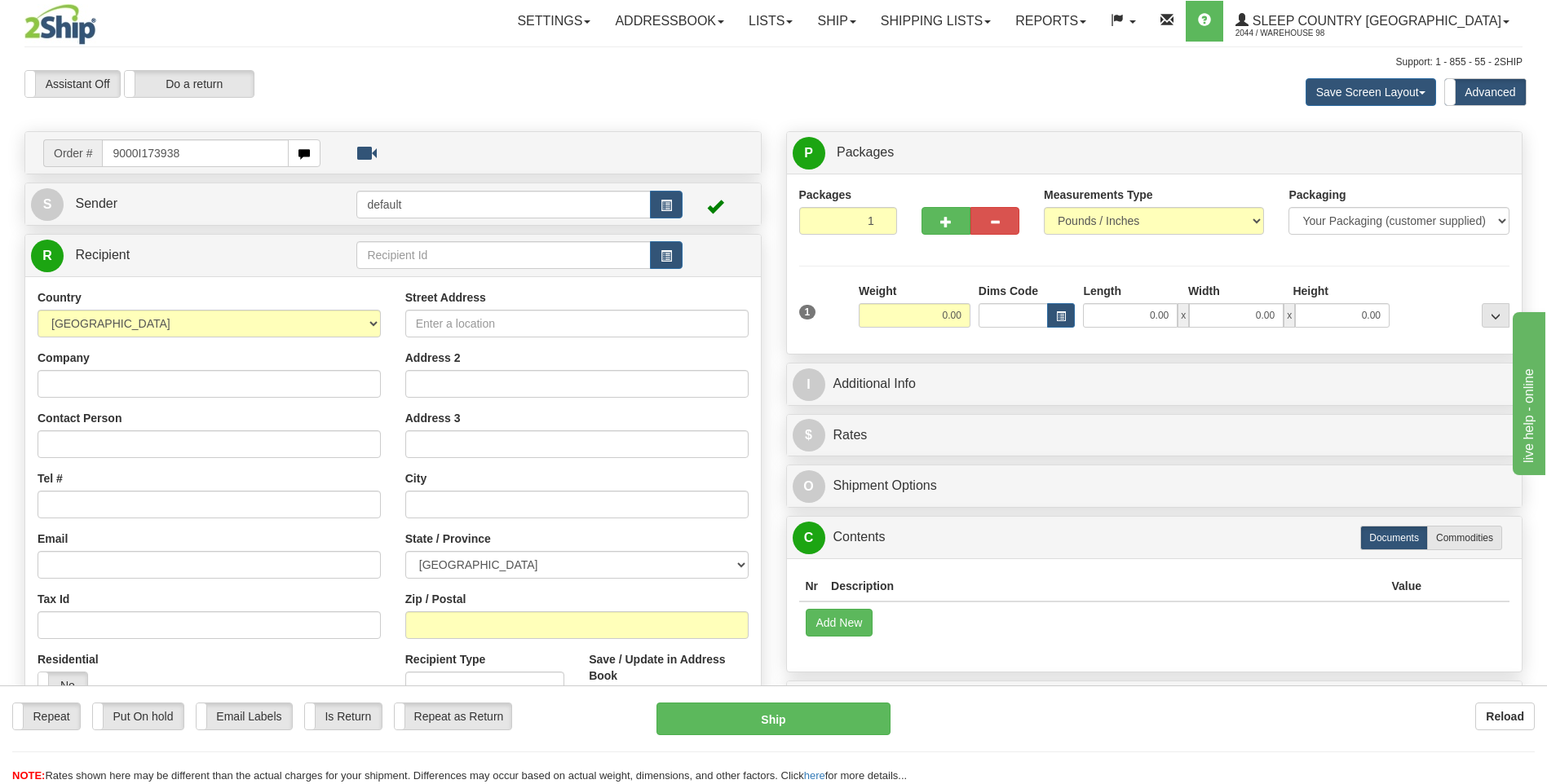
type input "9000I173938"
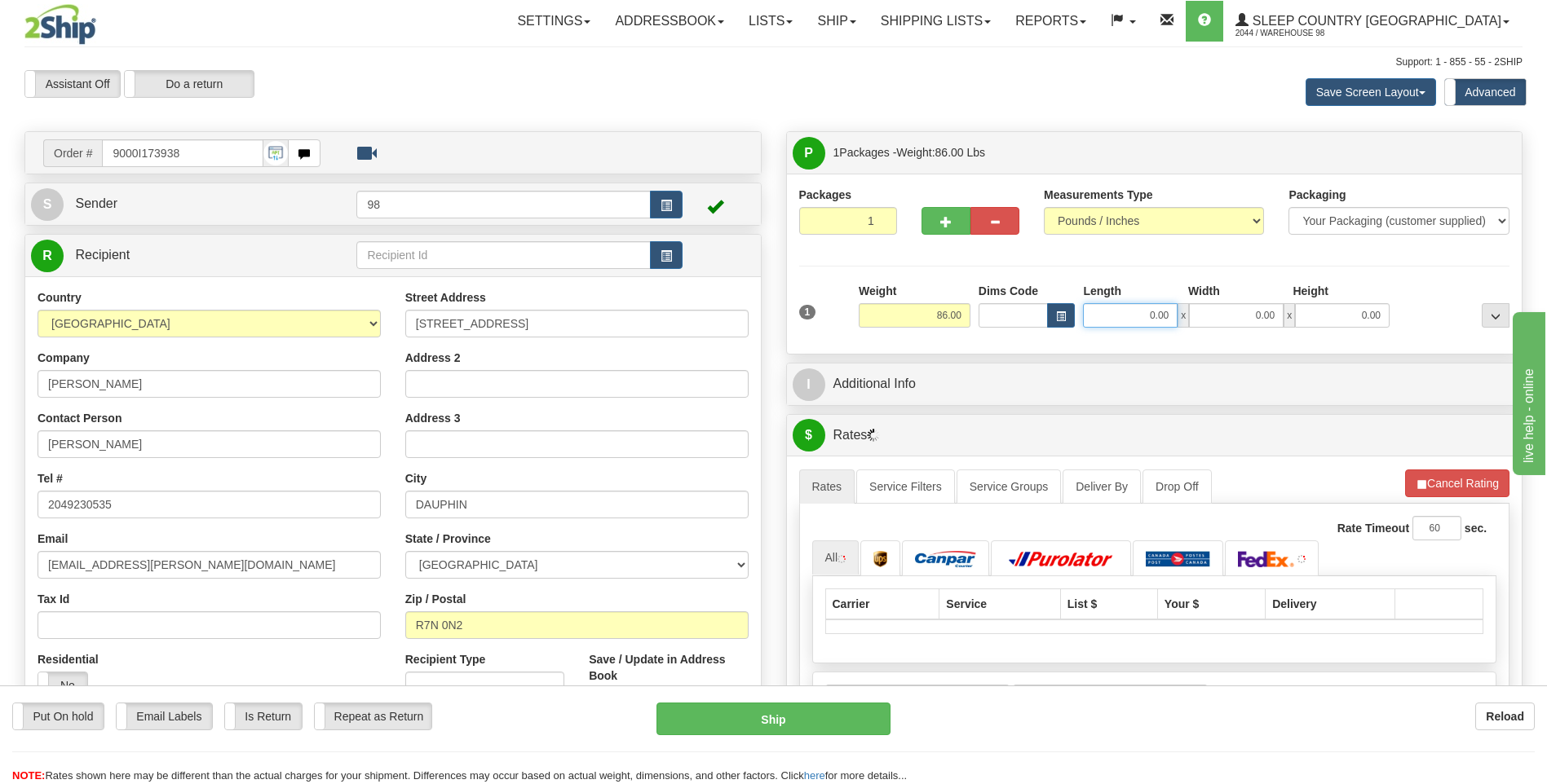
drag, startPoint x: 1113, startPoint y: 314, endPoint x: 1206, endPoint y: 316, distance: 93.0
click at [1206, 316] on div "0.00 x 0.00 x 0.00" at bounding box center [1236, 315] width 307 height 24
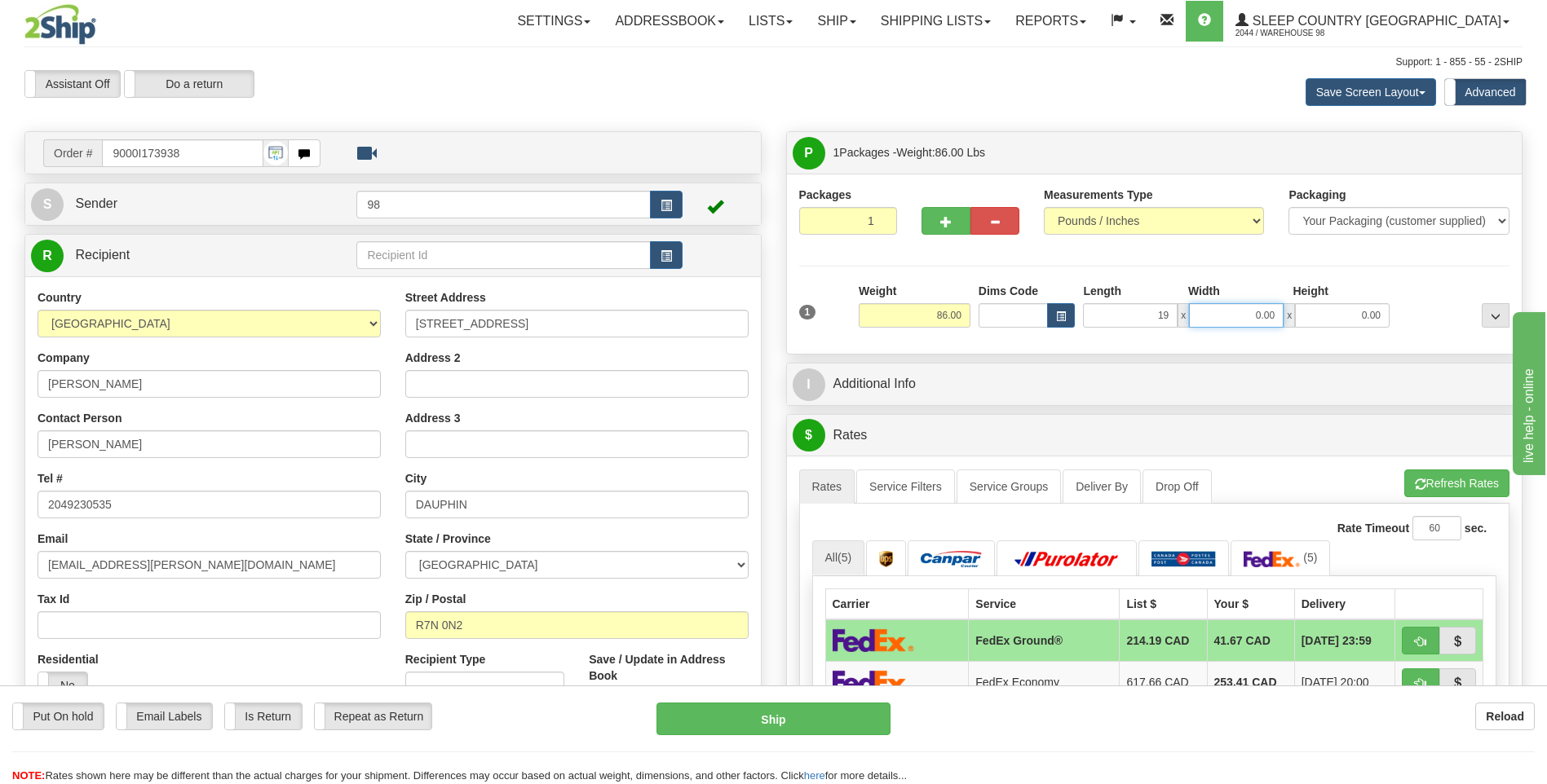
type input "19.00"
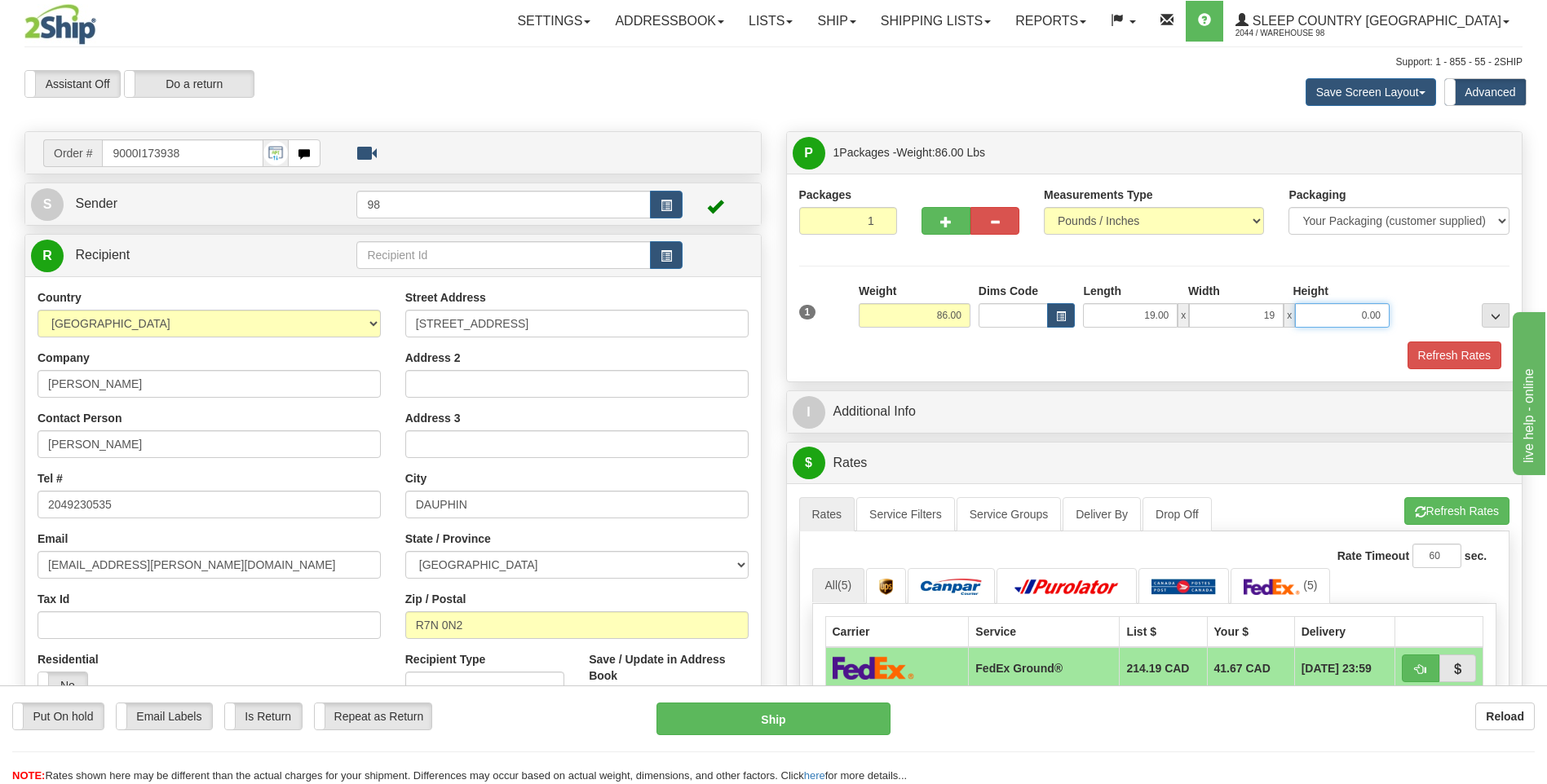
type input "19.00"
type input "44.00"
click at [1442, 358] on button "Refresh Rates" at bounding box center [1455, 356] width 94 height 28
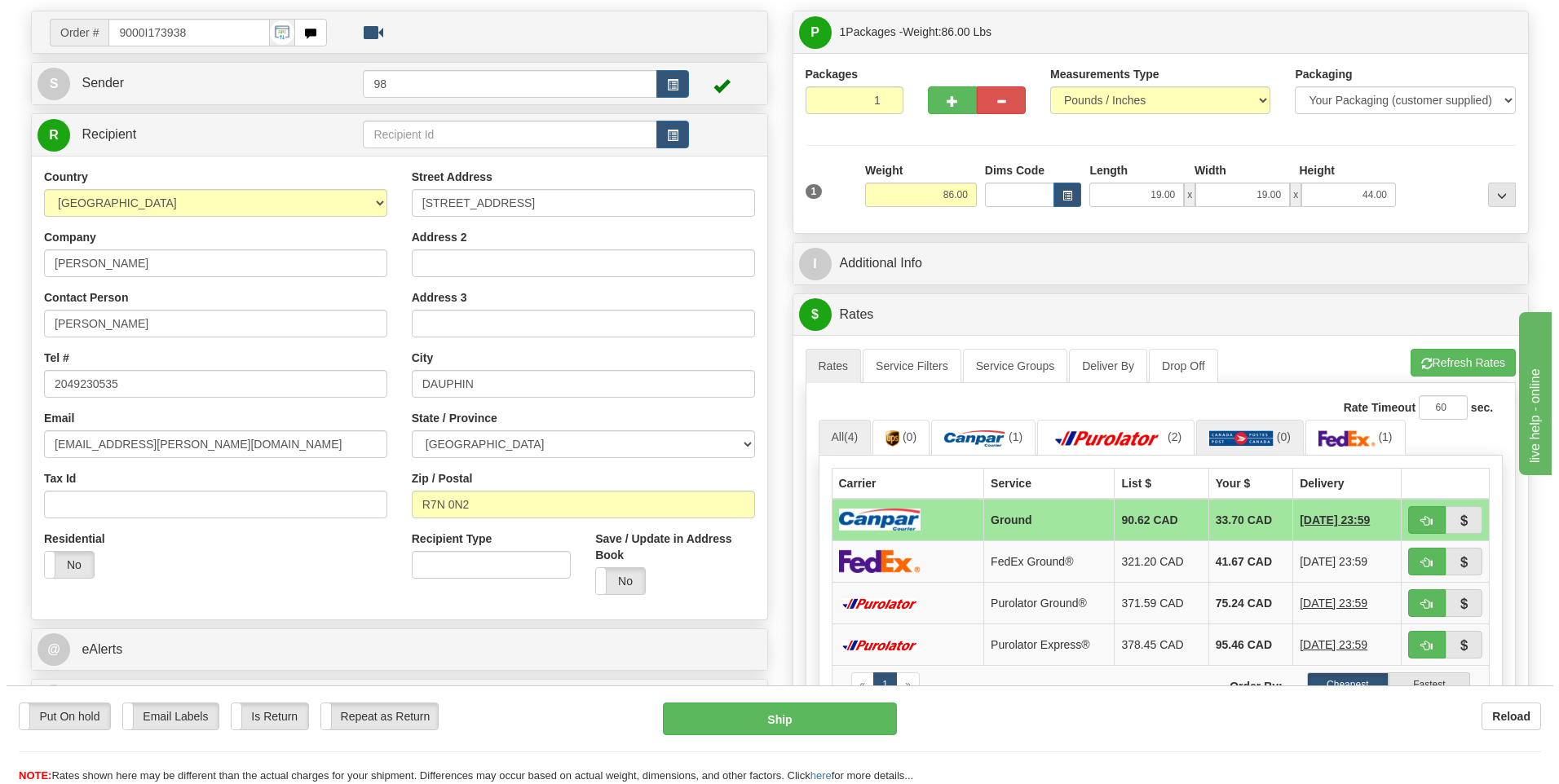
scroll to position [163, 0]
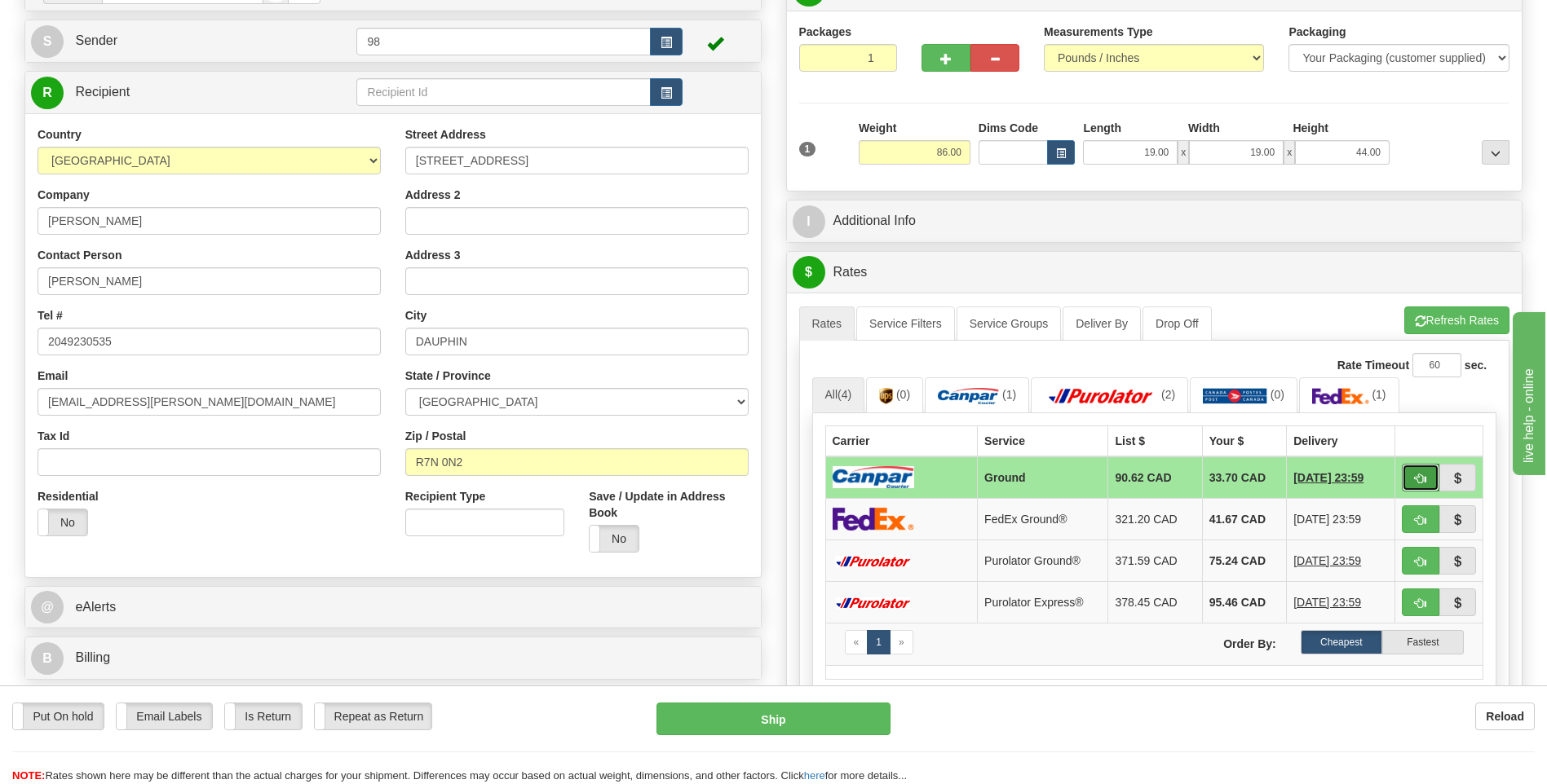
click at [1423, 474] on span "button" at bounding box center [1420, 479] width 11 height 10
type input "1"
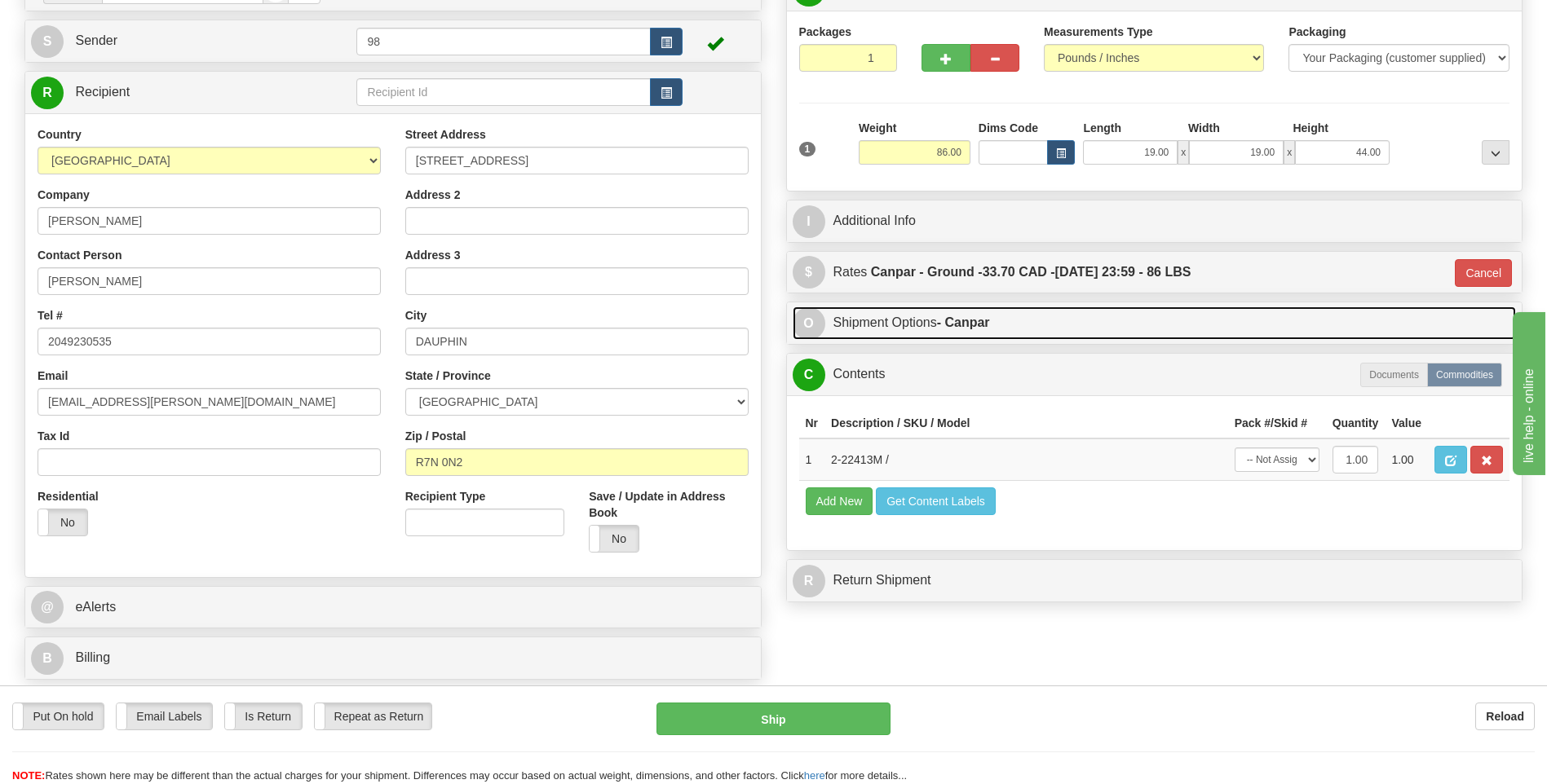
click at [1014, 335] on link "O Shipment Options - Canpar" at bounding box center [1155, 323] width 724 height 34
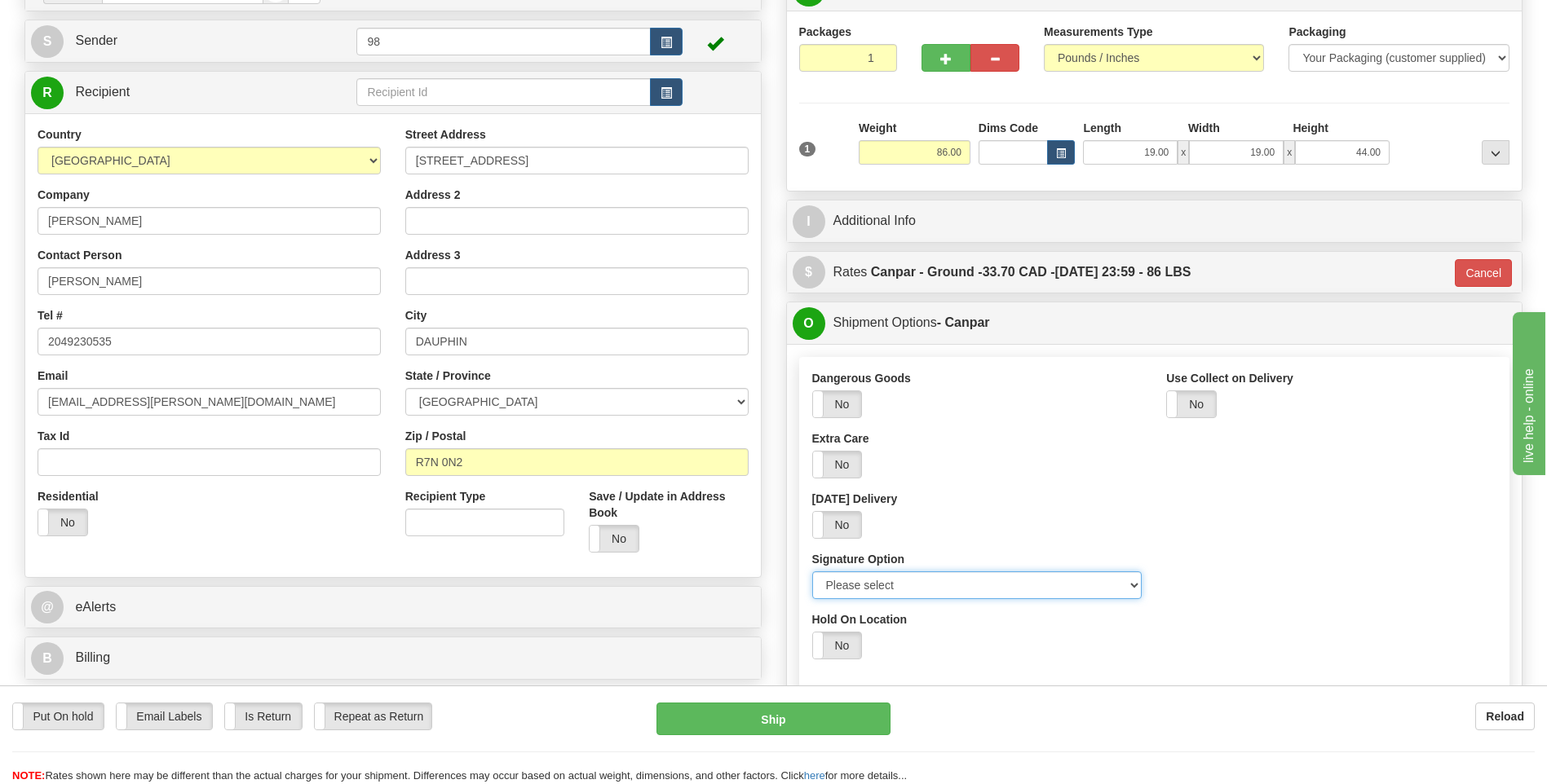
click at [878, 586] on select "Please select No Signature Required Signature Required Adult Signature" at bounding box center [977, 585] width 330 height 28
select select "2"
click at [812, 572] on select "Please select No Signature Required Signature Required Adult Signature" at bounding box center [977, 585] width 330 height 28
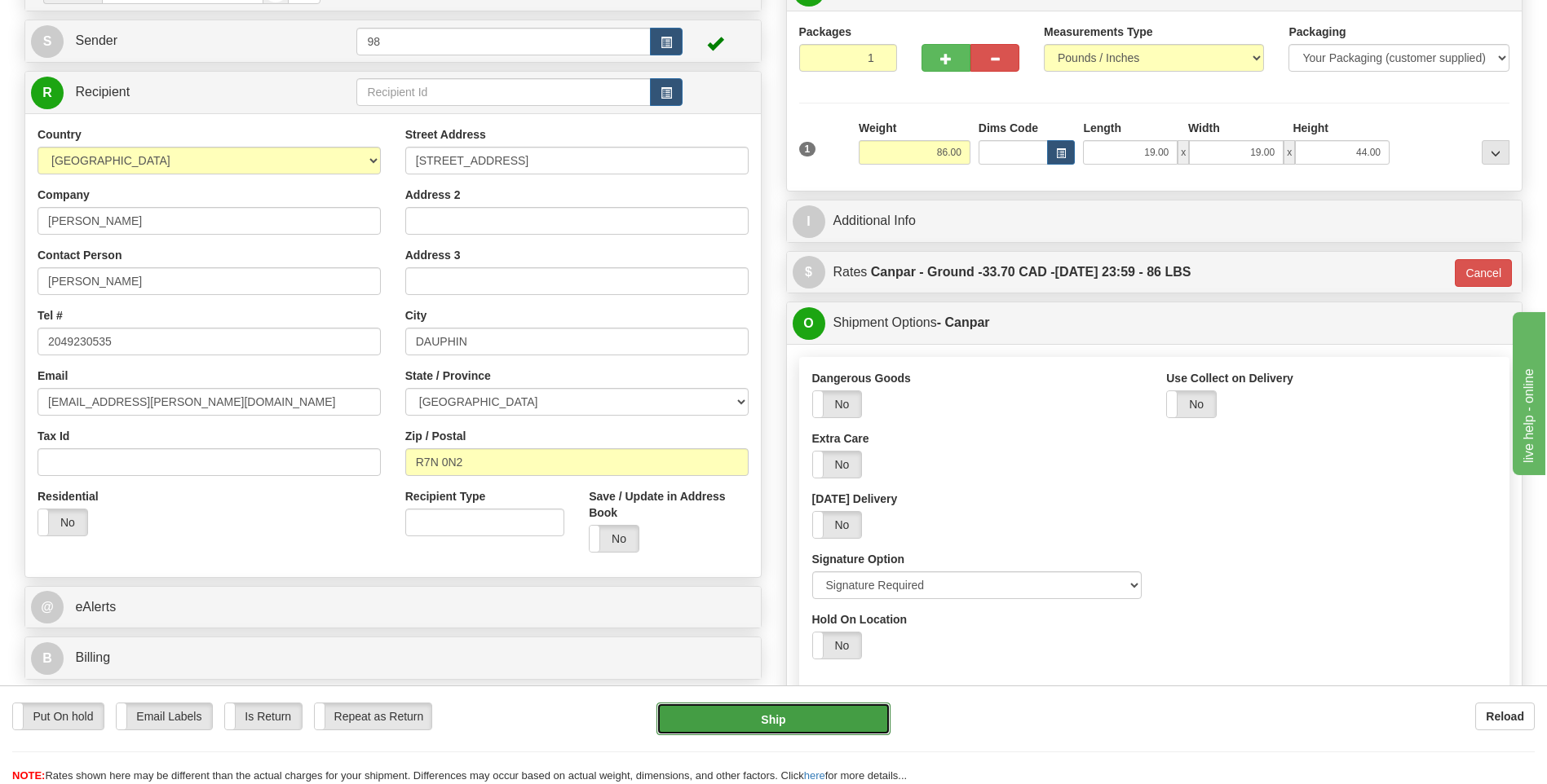
click at [838, 712] on button "Ship" at bounding box center [773, 719] width 233 height 33
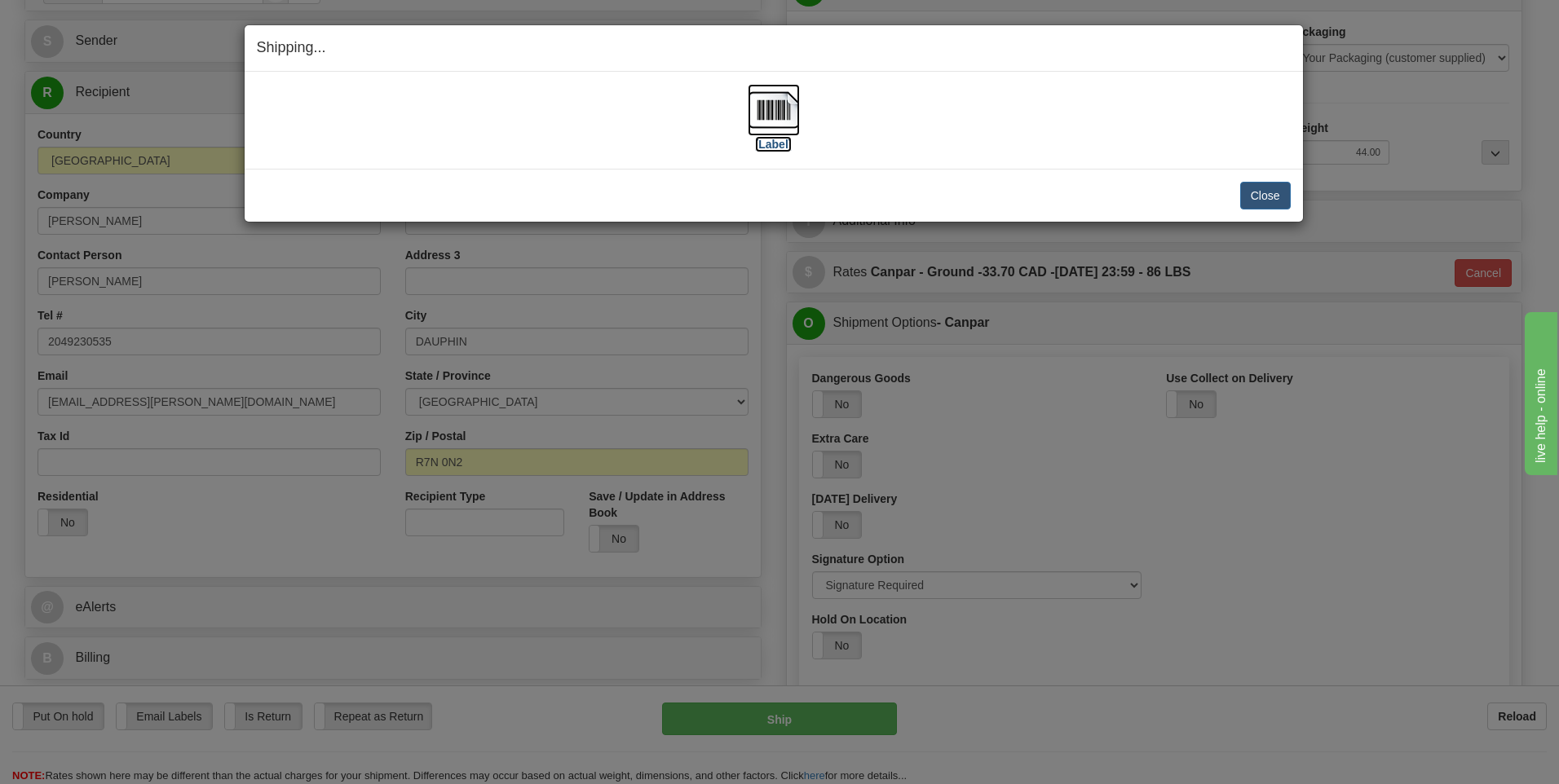
click at [776, 121] on img at bounding box center [774, 110] width 52 height 52
click at [1270, 195] on button "Close" at bounding box center [1265, 196] width 51 height 28
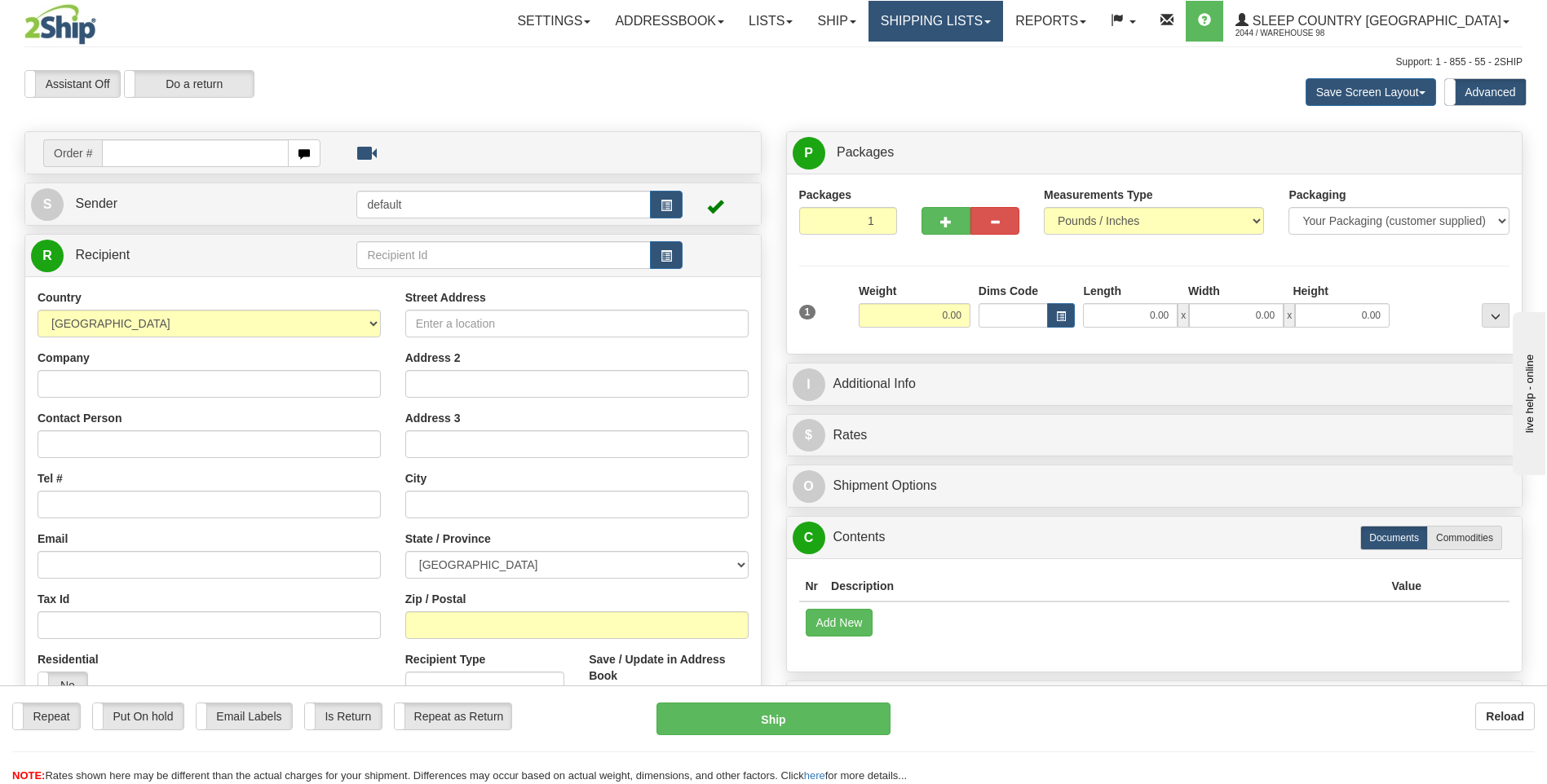
click at [995, 19] on link "Shipping lists" at bounding box center [935, 21] width 135 height 41
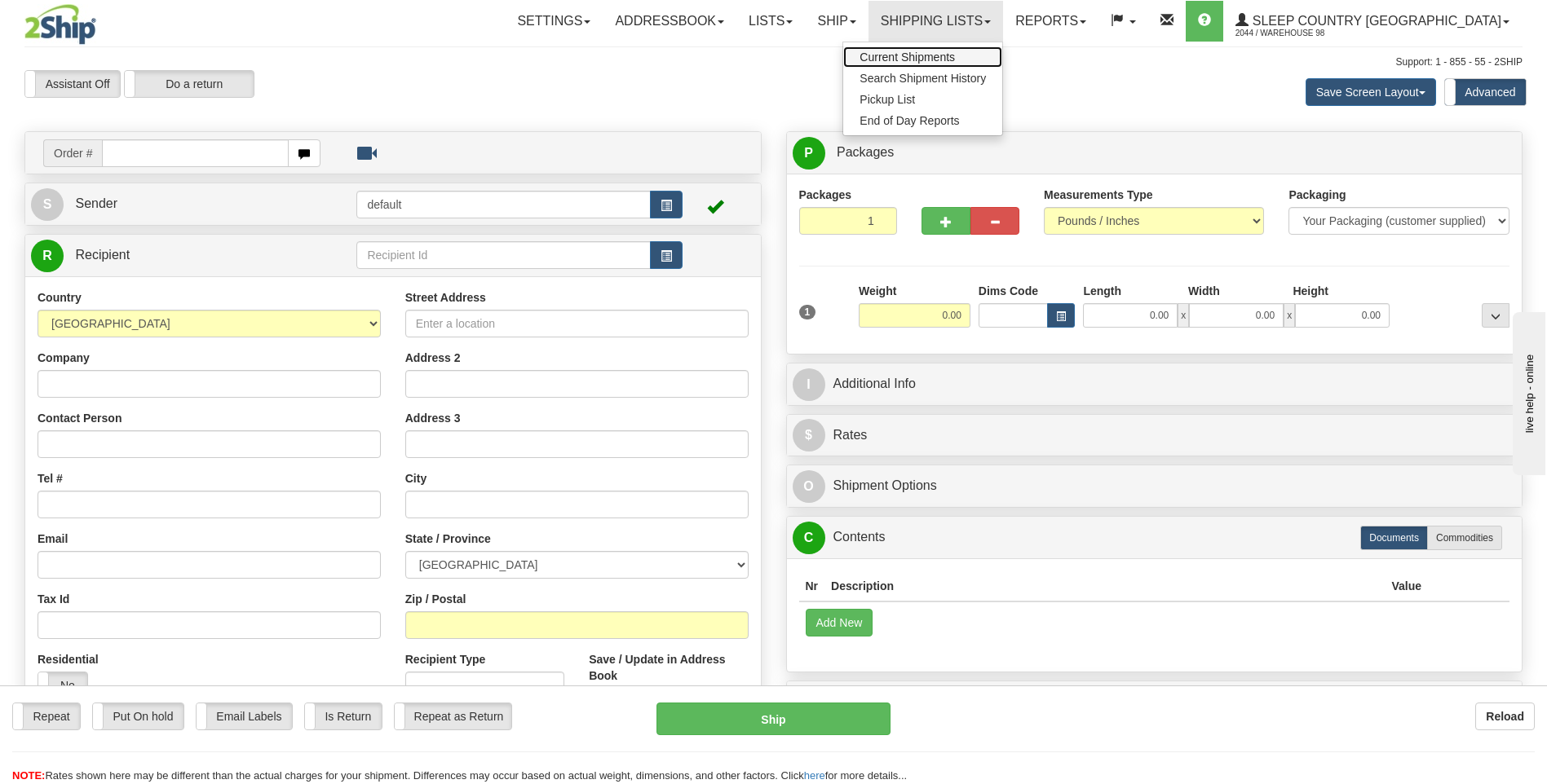
click at [955, 54] on span "Current Shipments" at bounding box center [907, 57] width 95 height 13
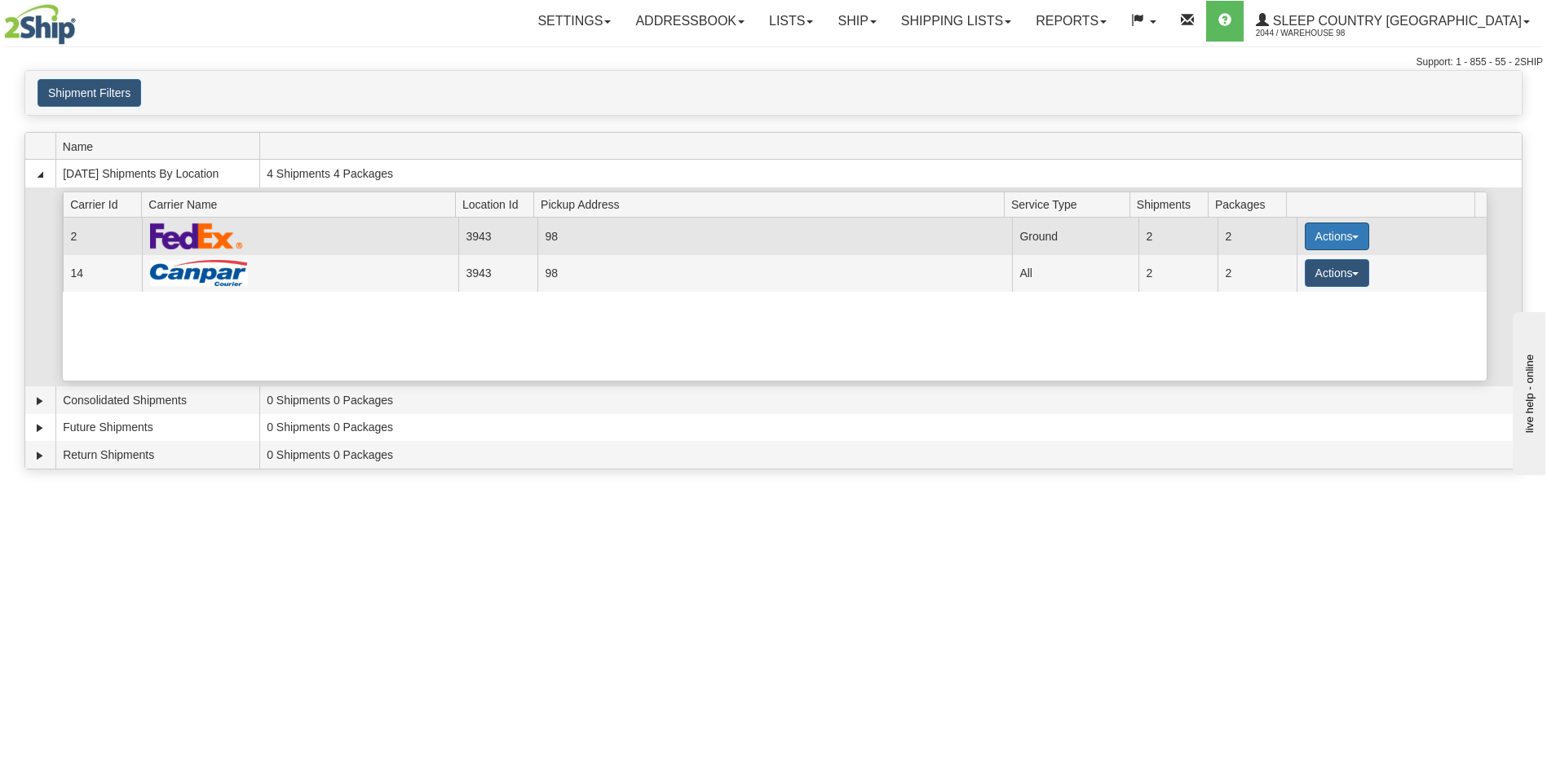
click at [1352, 237] on span "button" at bounding box center [1355, 237] width 7 height 3
click at [1288, 292] on span "Close" at bounding box center [1272, 288] width 37 height 11
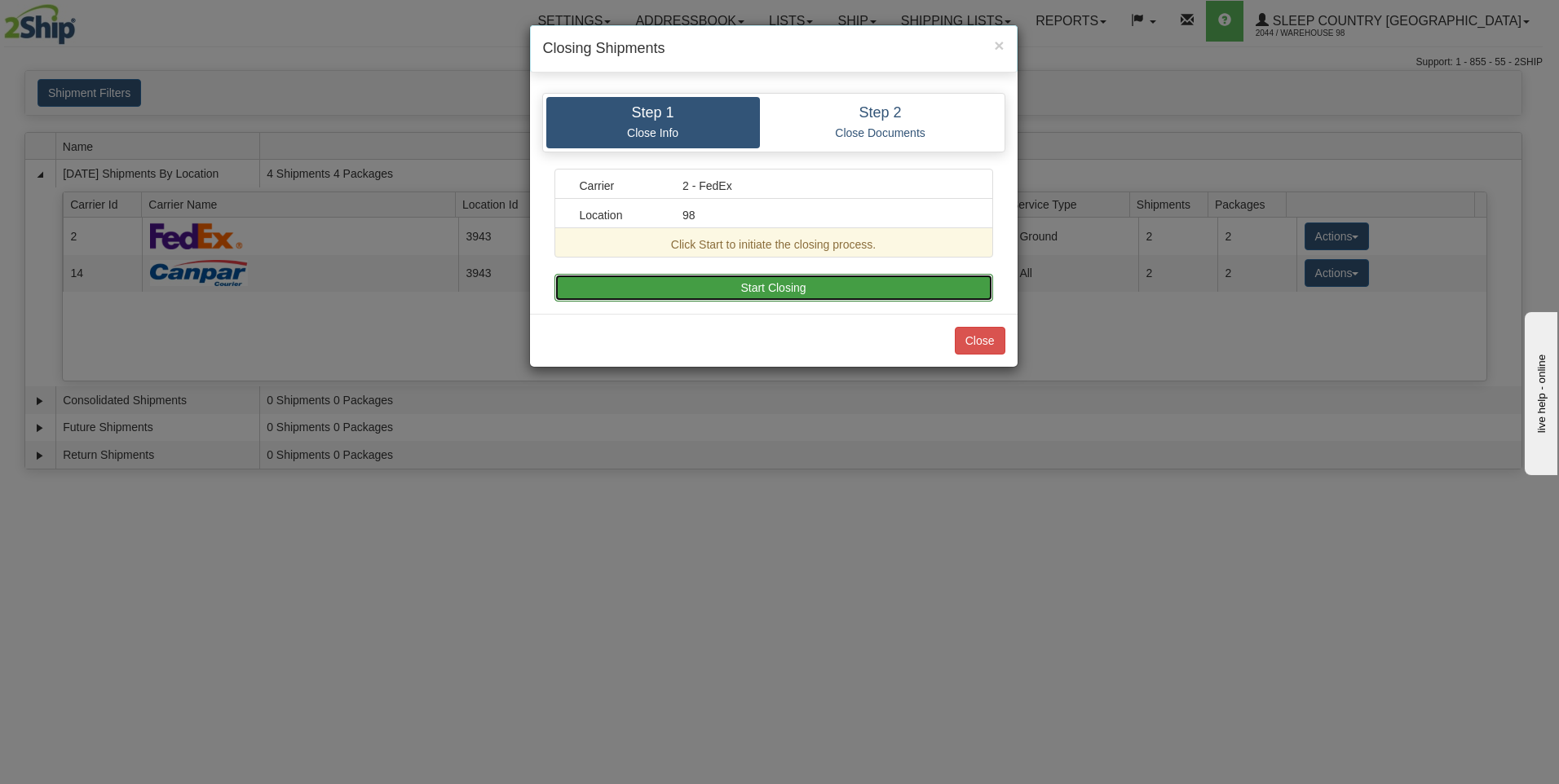
click at [906, 278] on button "Start Closing" at bounding box center [774, 288] width 439 height 28
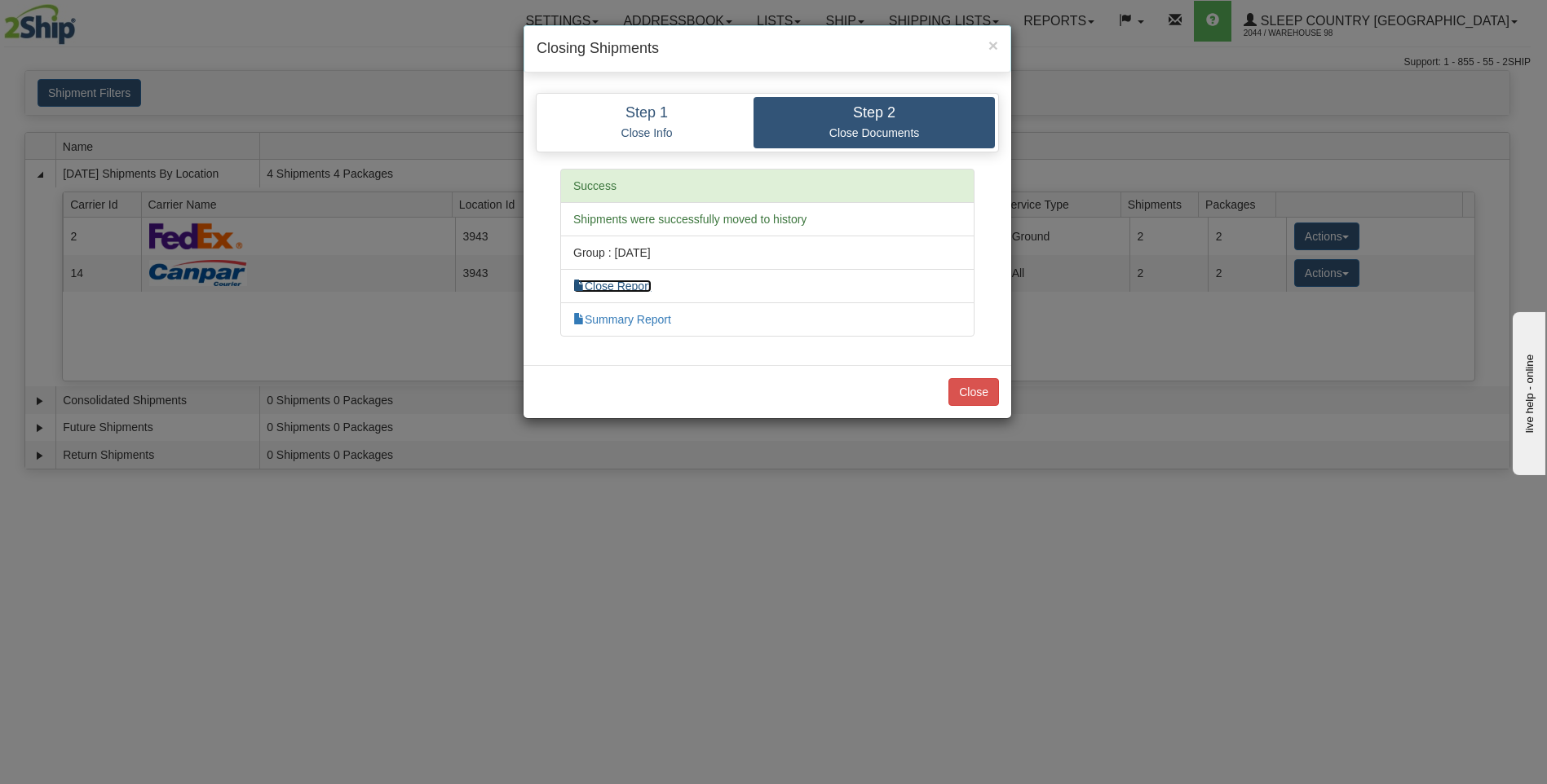
click at [650, 291] on link "Close Report" at bounding box center [612, 286] width 79 height 13
click at [975, 391] on button "Close" at bounding box center [973, 392] width 51 height 28
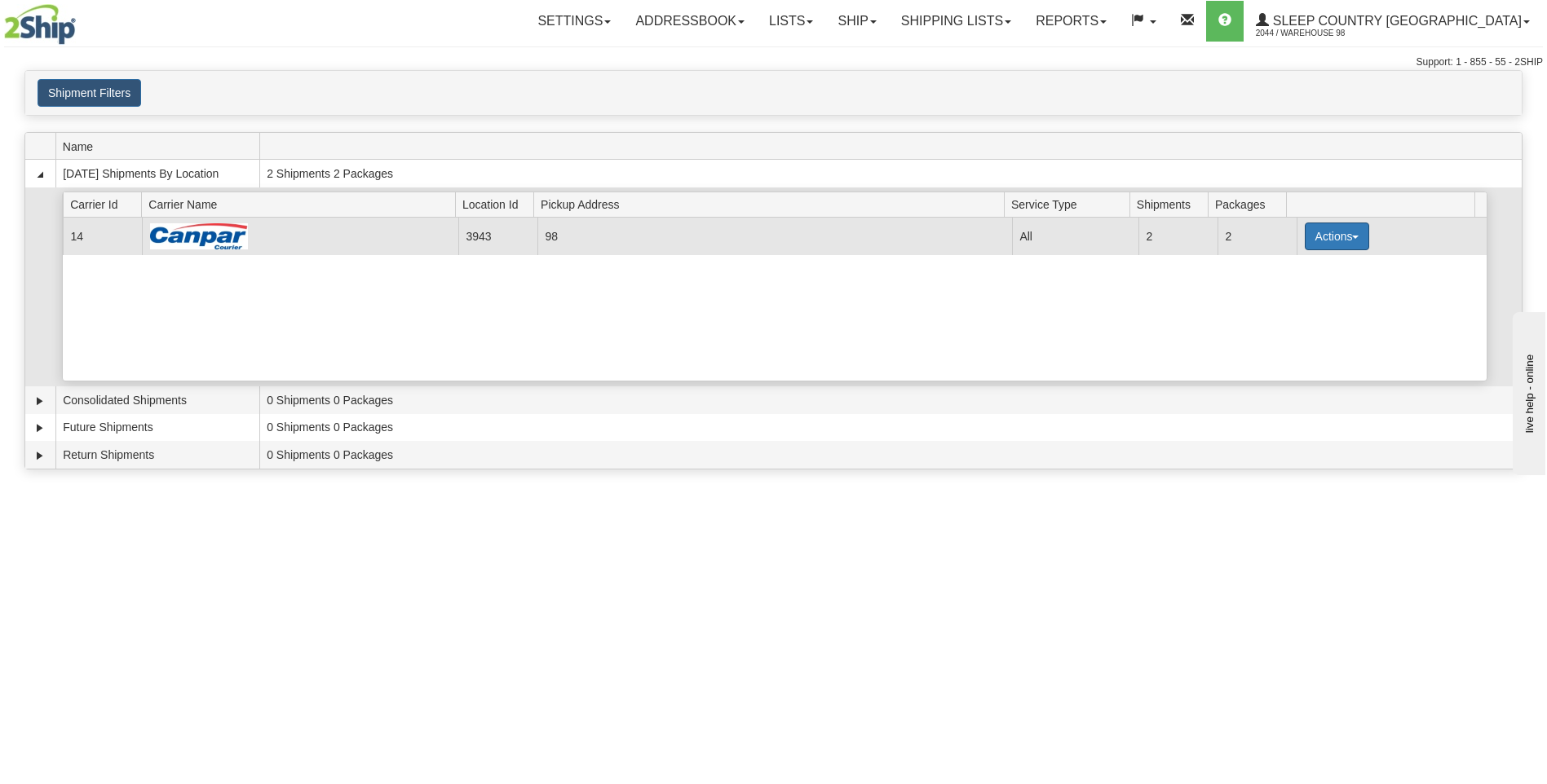
click at [1349, 232] on button "Actions" at bounding box center [1338, 237] width 66 height 28
click at [1282, 291] on span "Close" at bounding box center [1272, 288] width 37 height 11
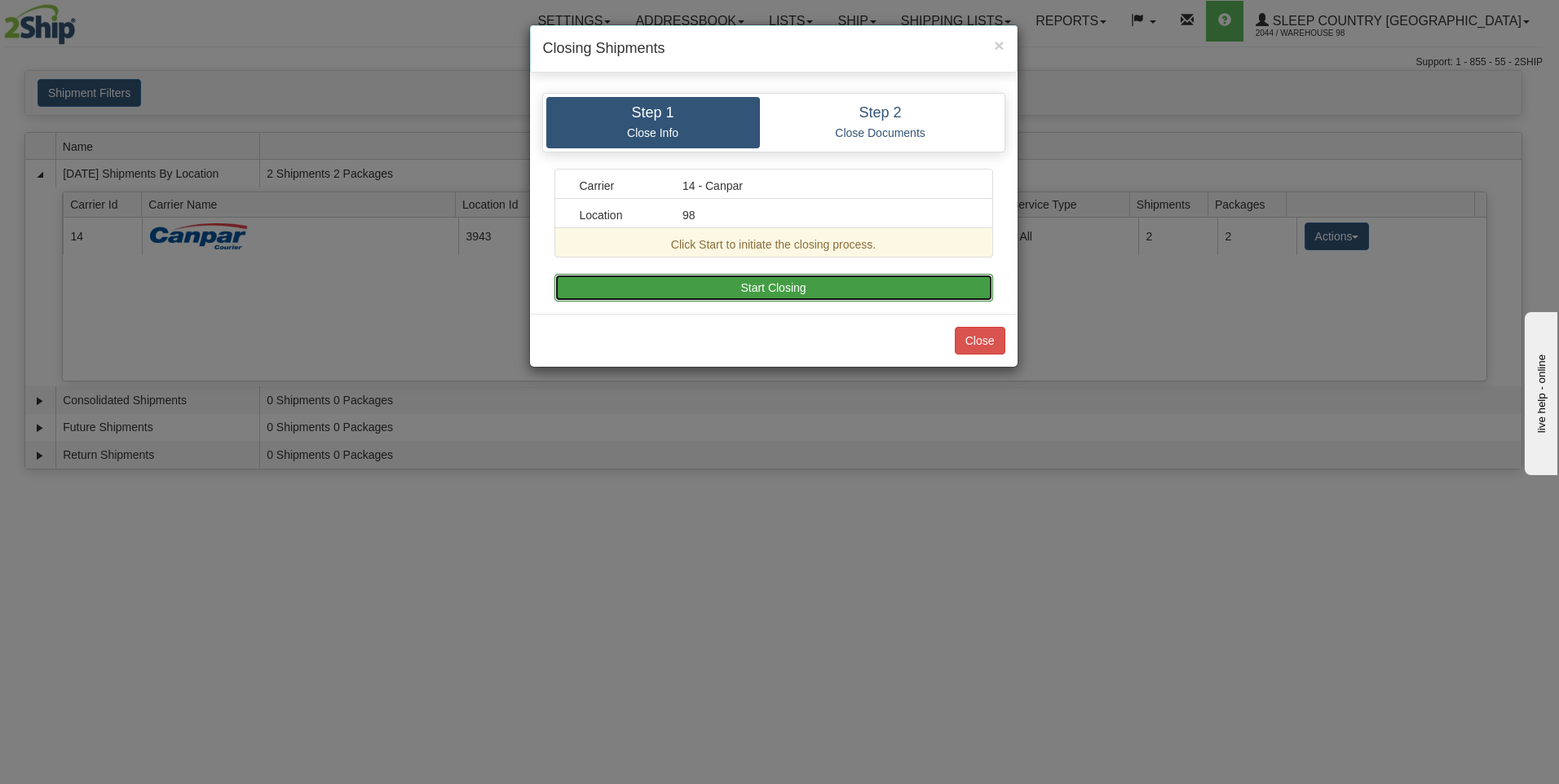
click at [898, 281] on button "Start Closing" at bounding box center [774, 288] width 439 height 28
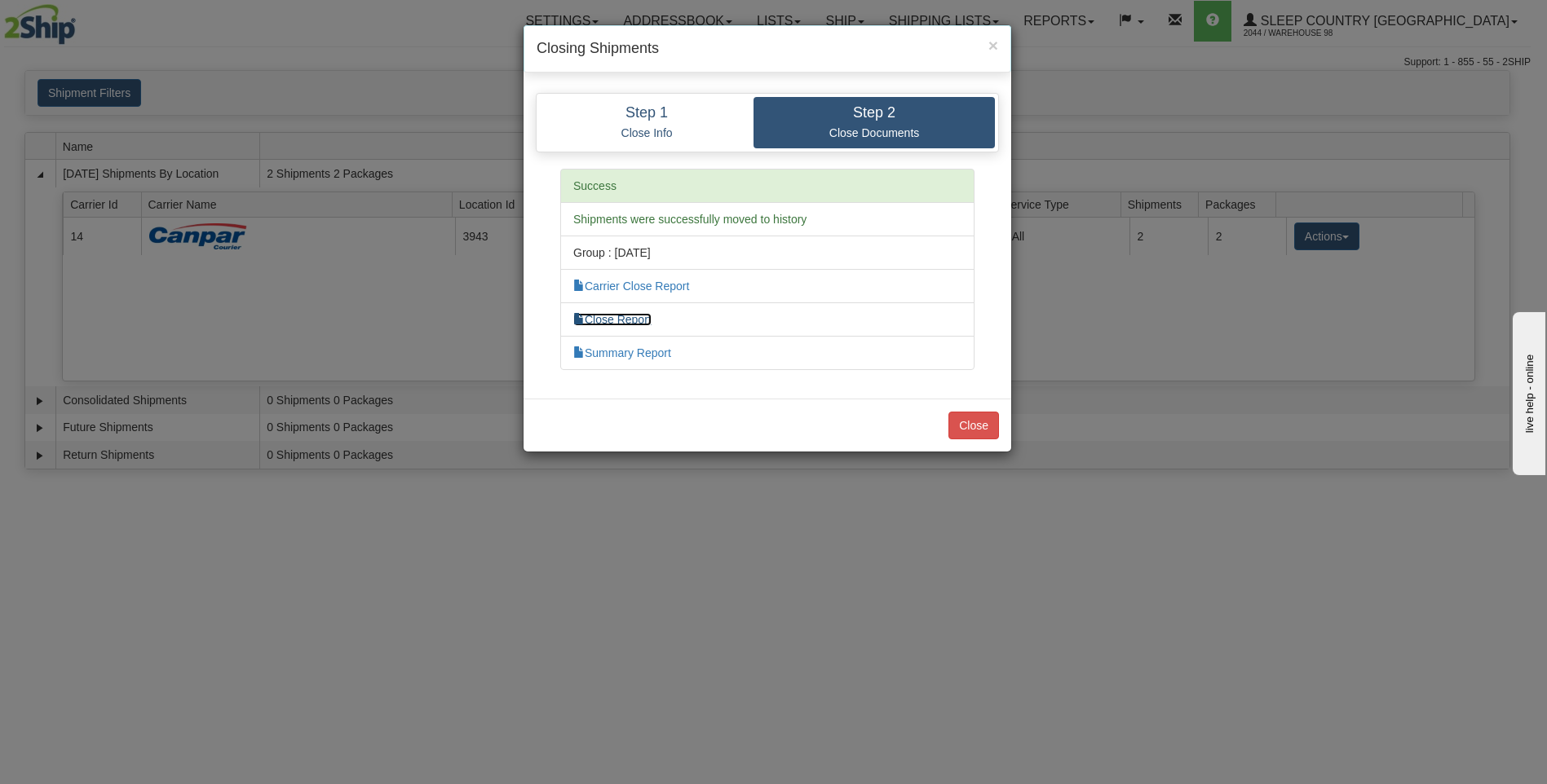
click at [640, 322] on link "Close Report" at bounding box center [612, 319] width 79 height 13
click at [973, 424] on button "Close" at bounding box center [973, 426] width 51 height 28
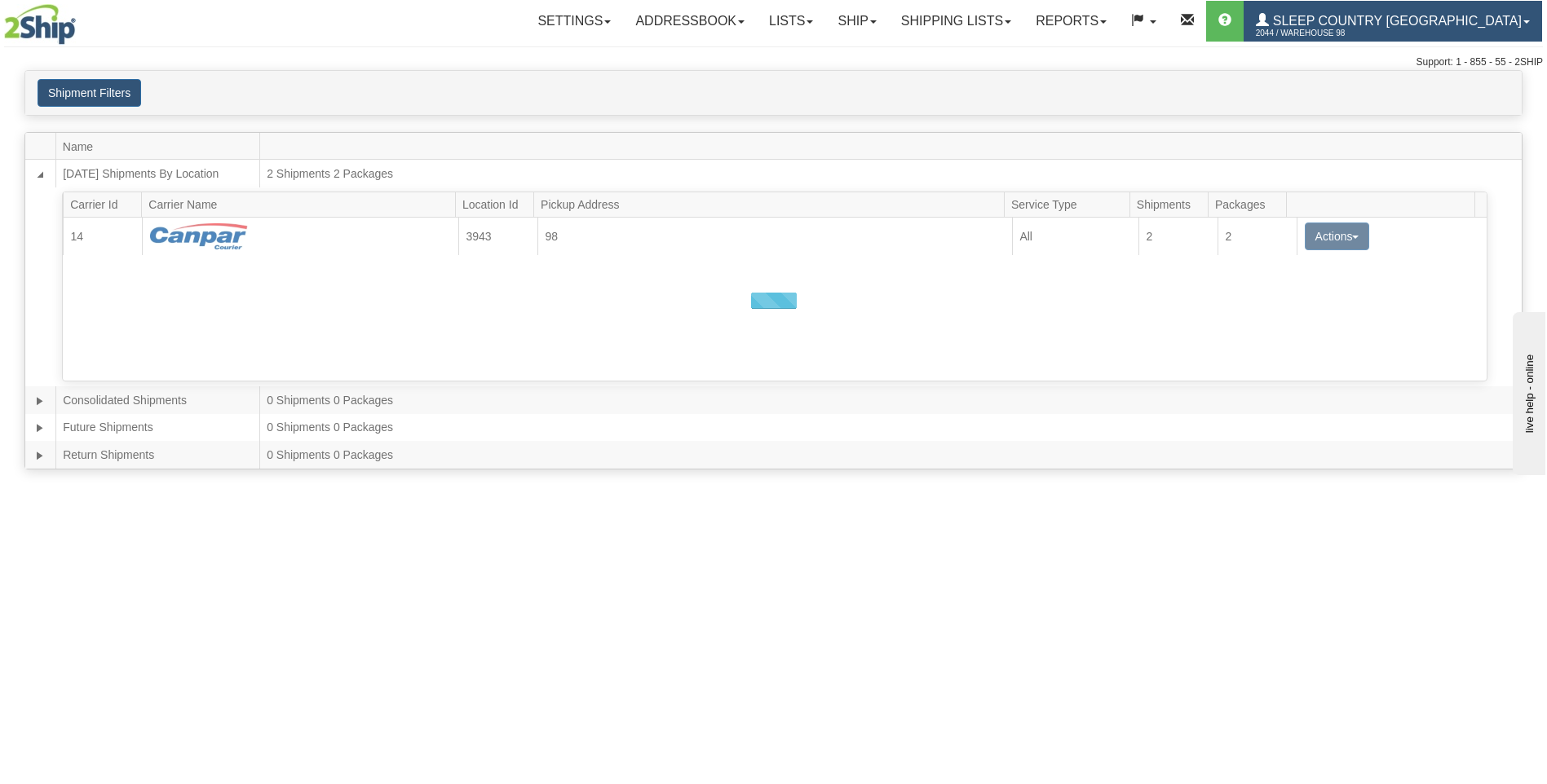
click at [1383, 23] on span "Sleep Country [GEOGRAPHIC_DATA]" at bounding box center [1395, 21] width 253 height 14
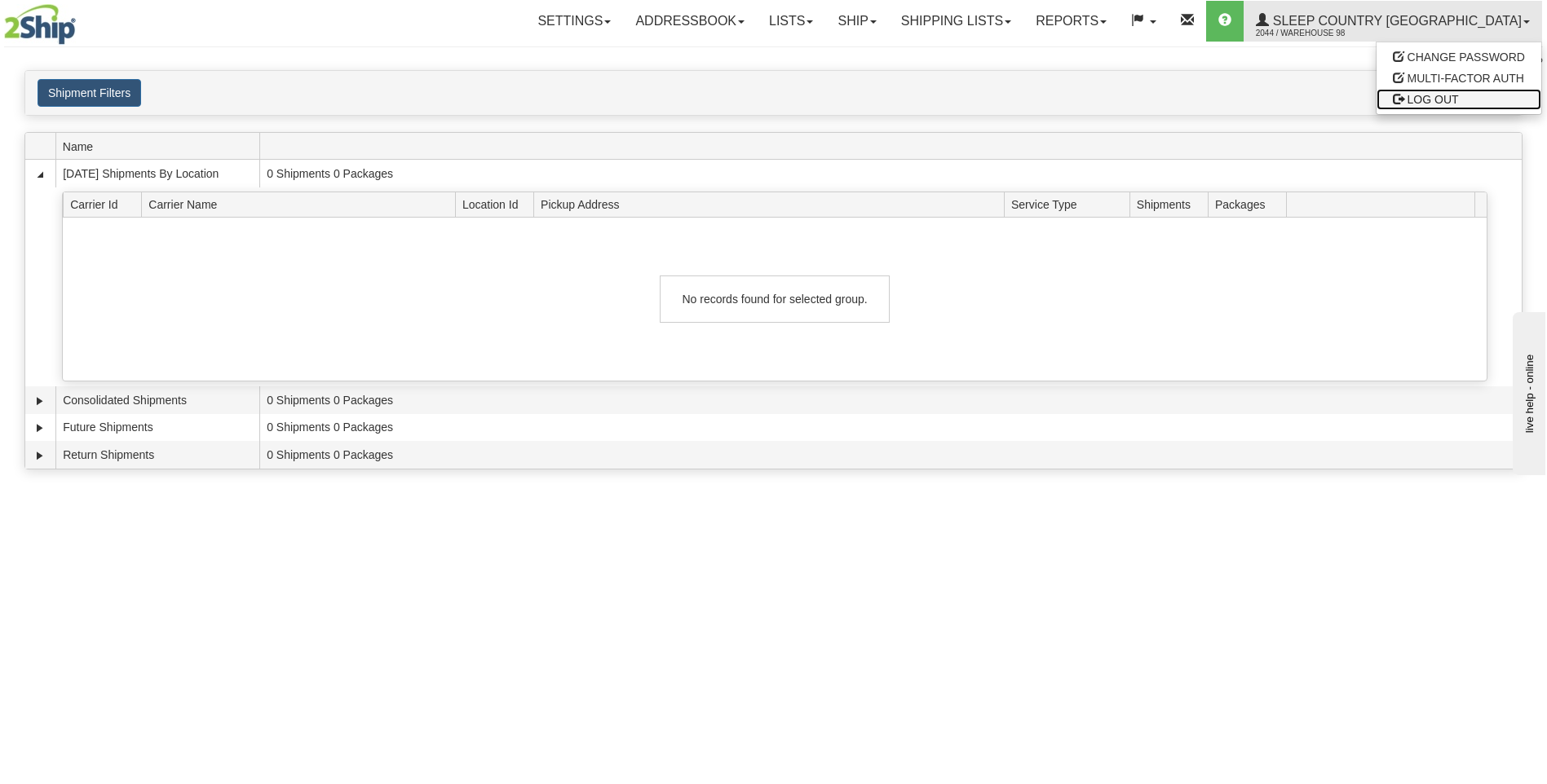
click at [1423, 94] on span "LOG OUT" at bounding box center [1433, 99] width 51 height 13
